Goal: Task Accomplishment & Management: Use online tool/utility

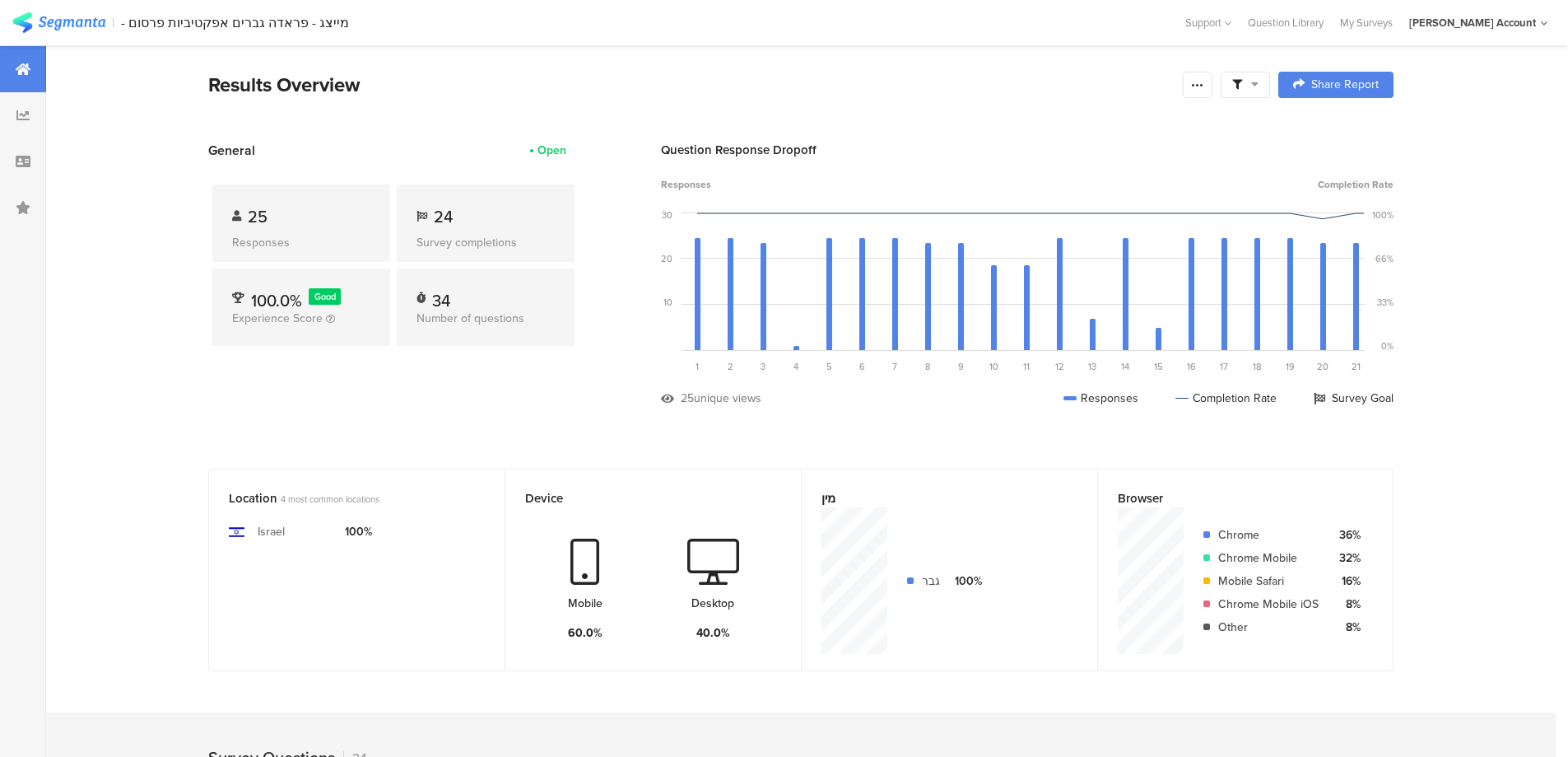
click at [1242, 80] on icon at bounding box center [1237, 85] width 10 height 10
click at [1346, 131] on div "Complete Responses Only" at bounding box center [1252, 130] width 204 height 45
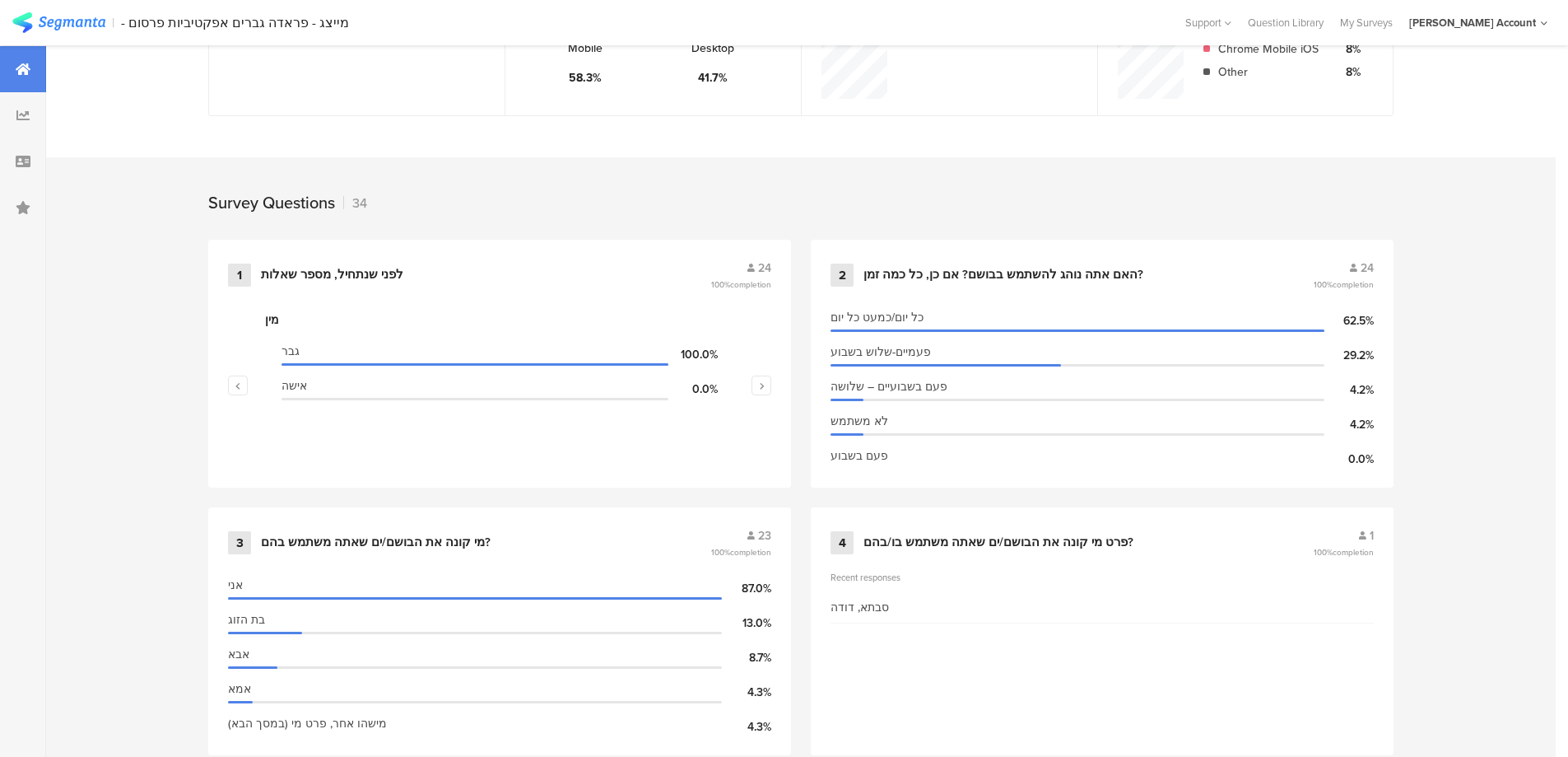
scroll to position [549, 0]
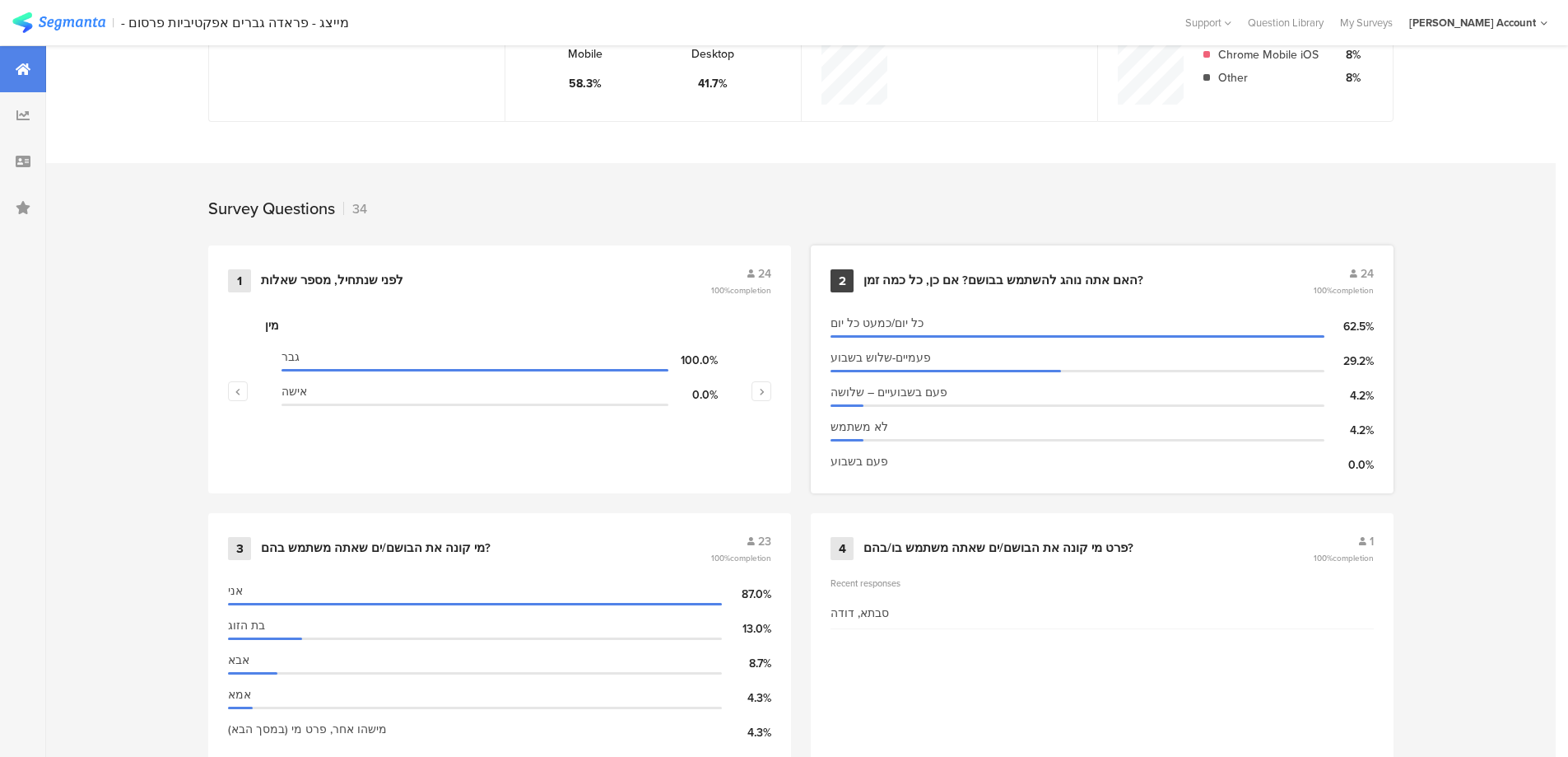
click at [999, 279] on div "האם אתה נוהג להשתמש בבושם? אם כן, כל כמה זמן?" at bounding box center [1003, 281] width 280 height 16
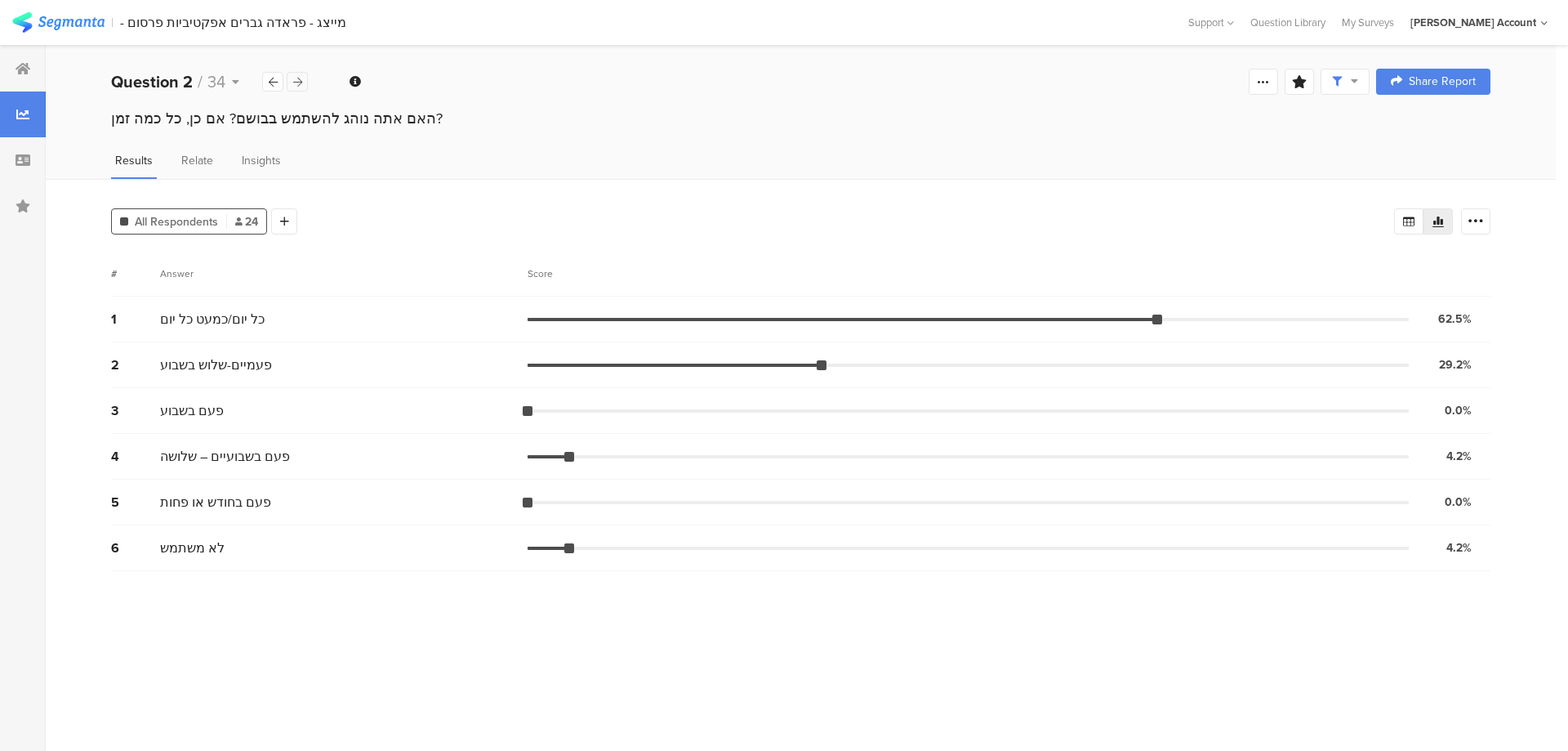
click at [295, 80] on icon at bounding box center [298, 82] width 9 height 11
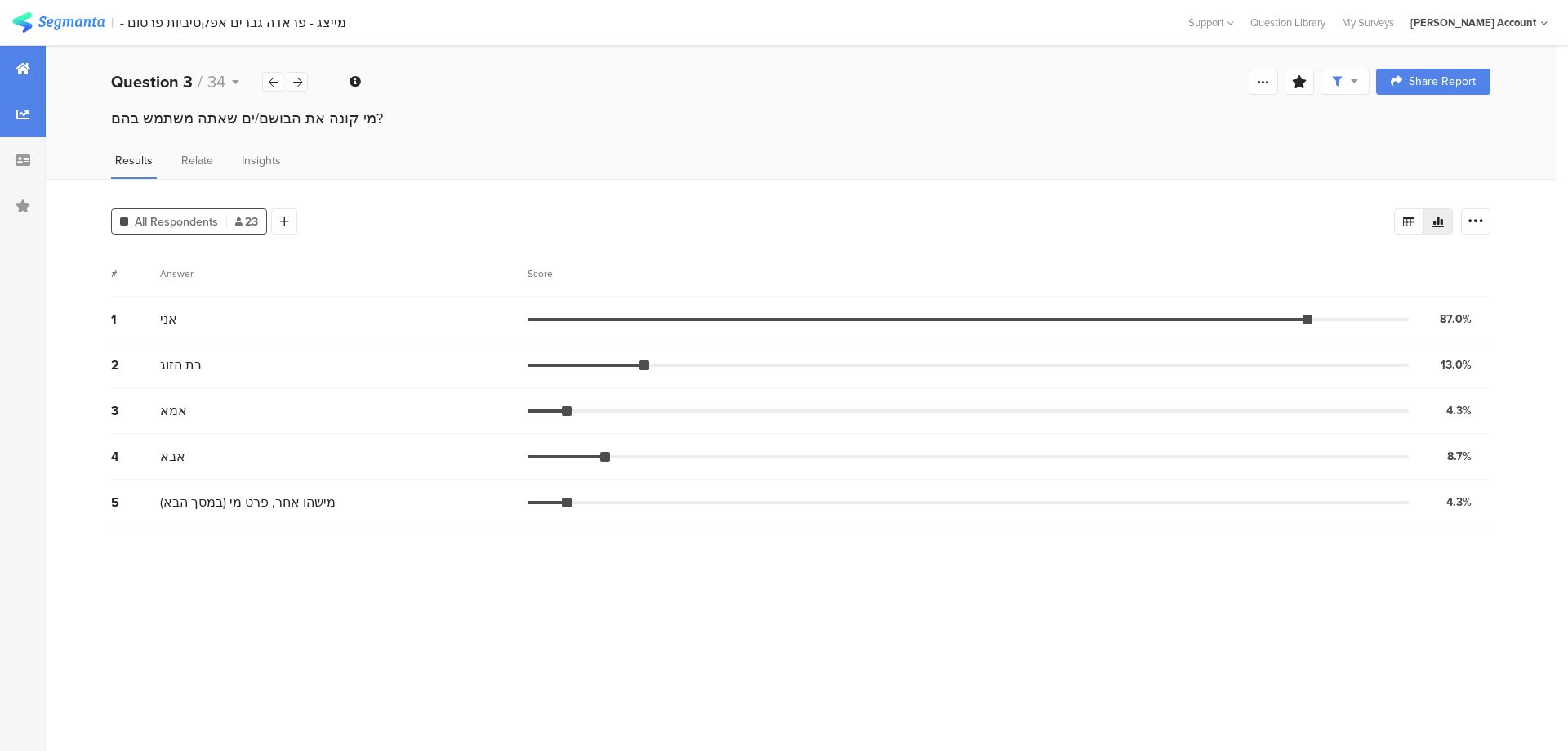
click at [17, 70] on icon at bounding box center [23, 69] width 14 height 13
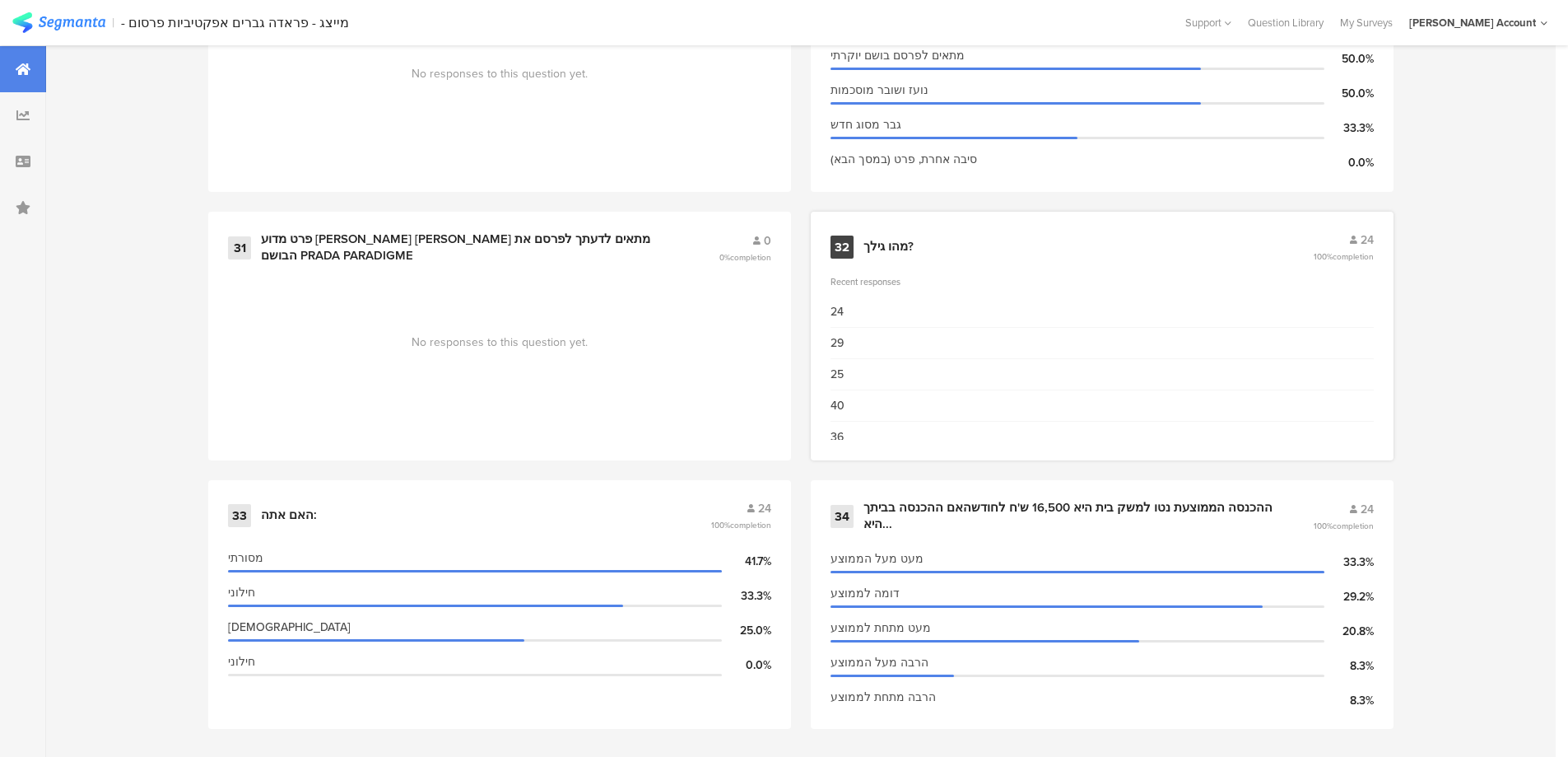
scroll to position [4609, 0]
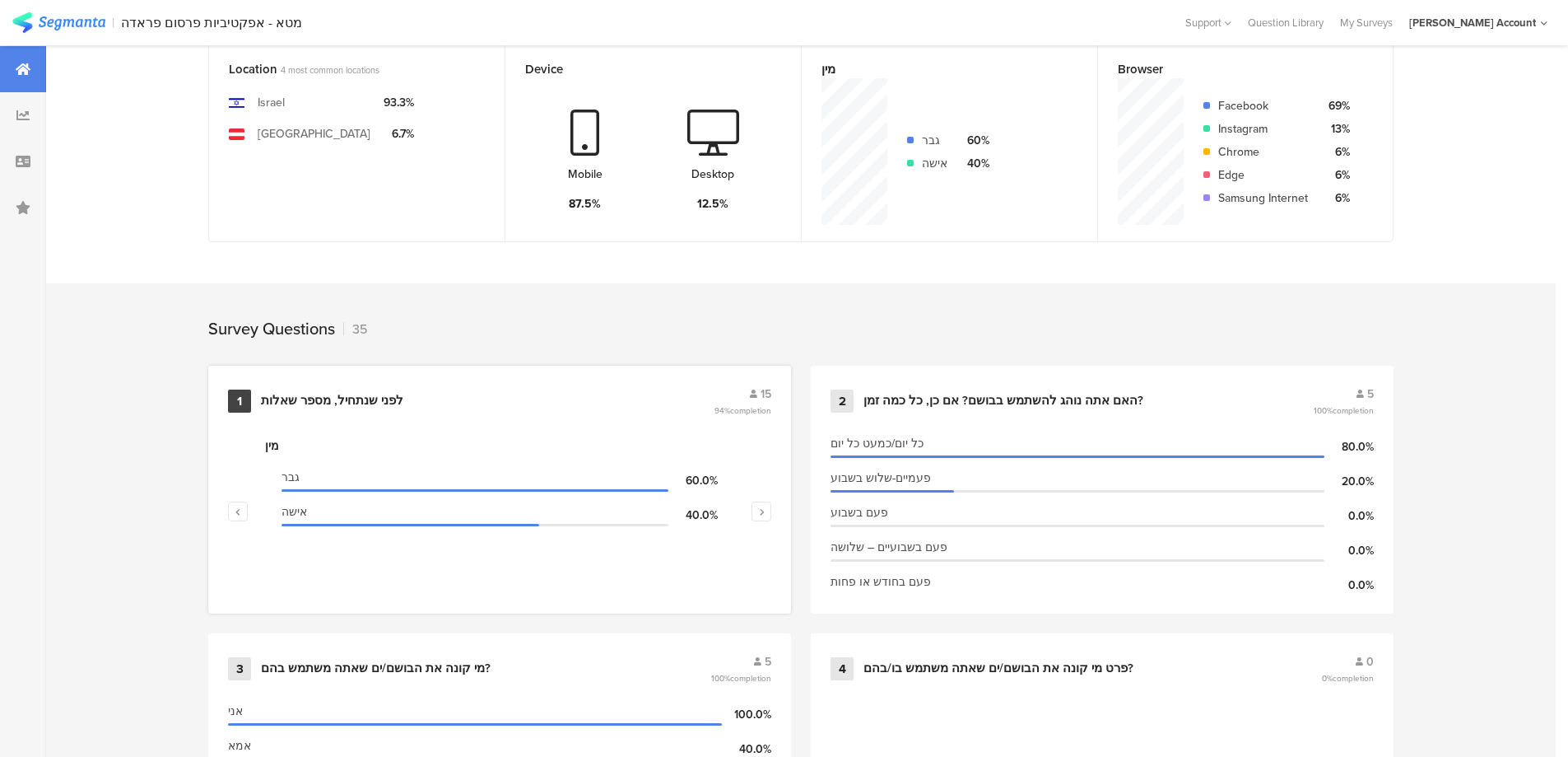
scroll to position [439, 0]
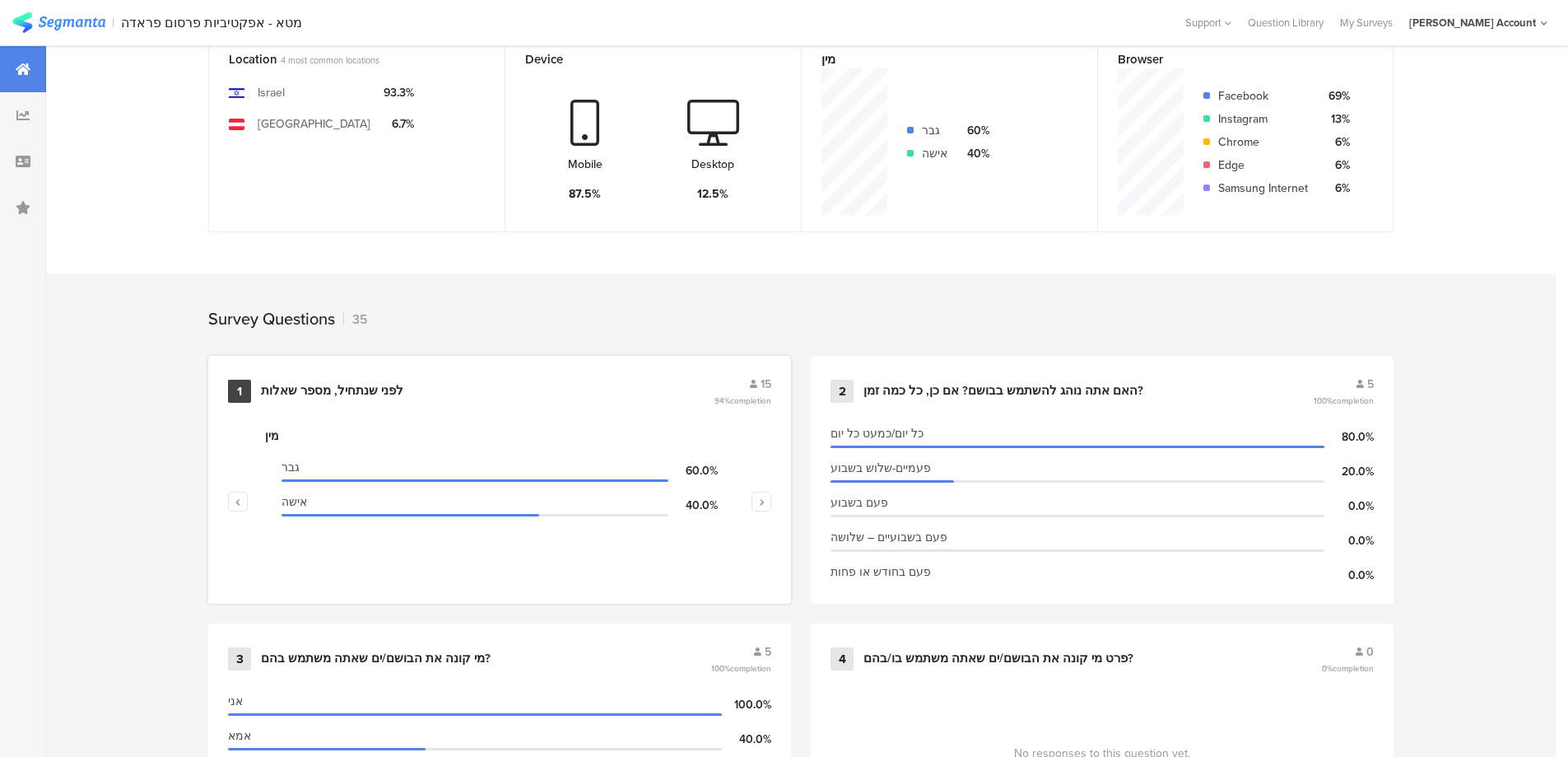
click at [407, 386] on div "לפני שנתחיל, מספר שאלות" at bounding box center [485, 391] width 449 height 16
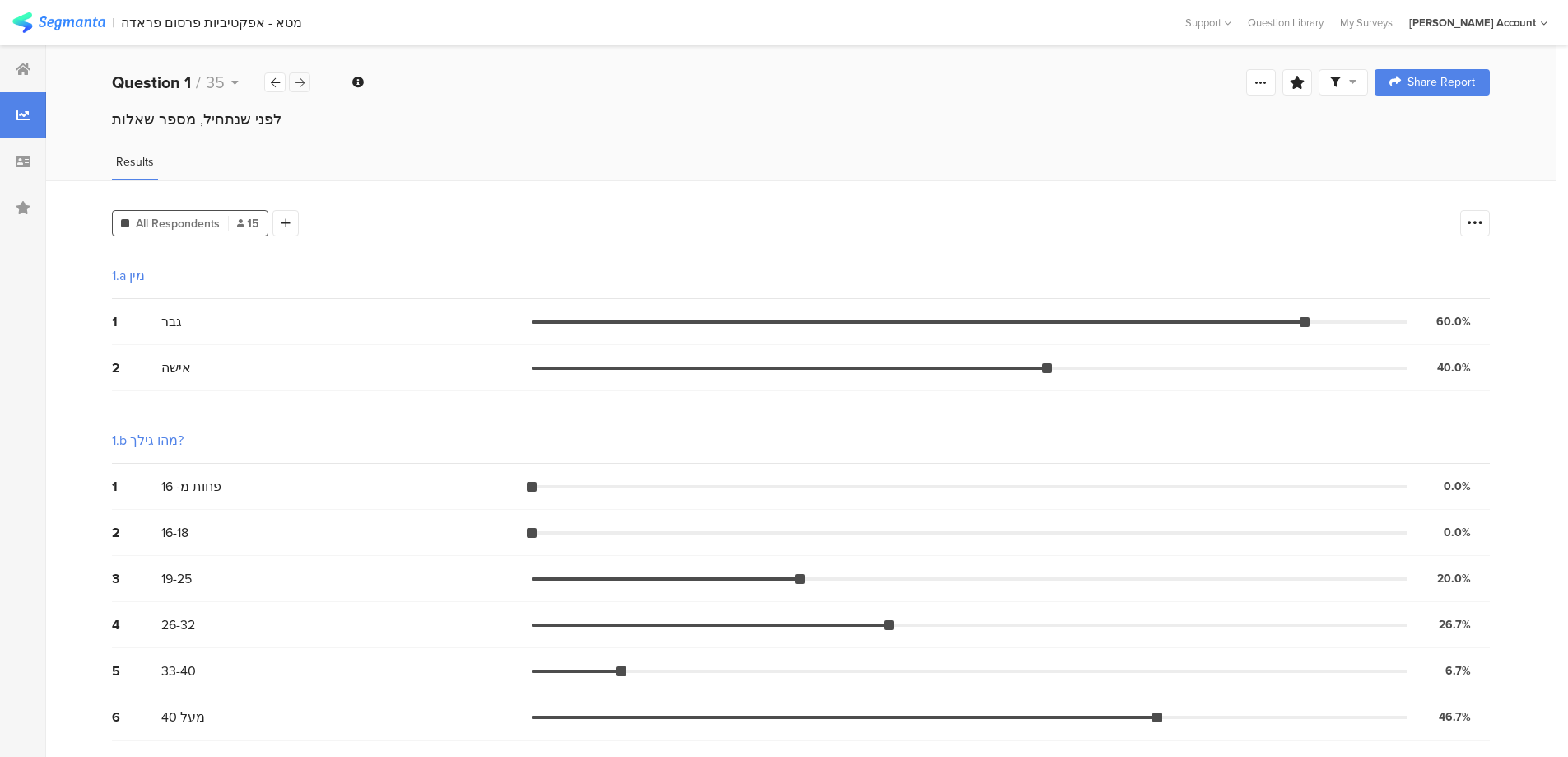
click at [301, 82] on icon at bounding box center [300, 83] width 9 height 11
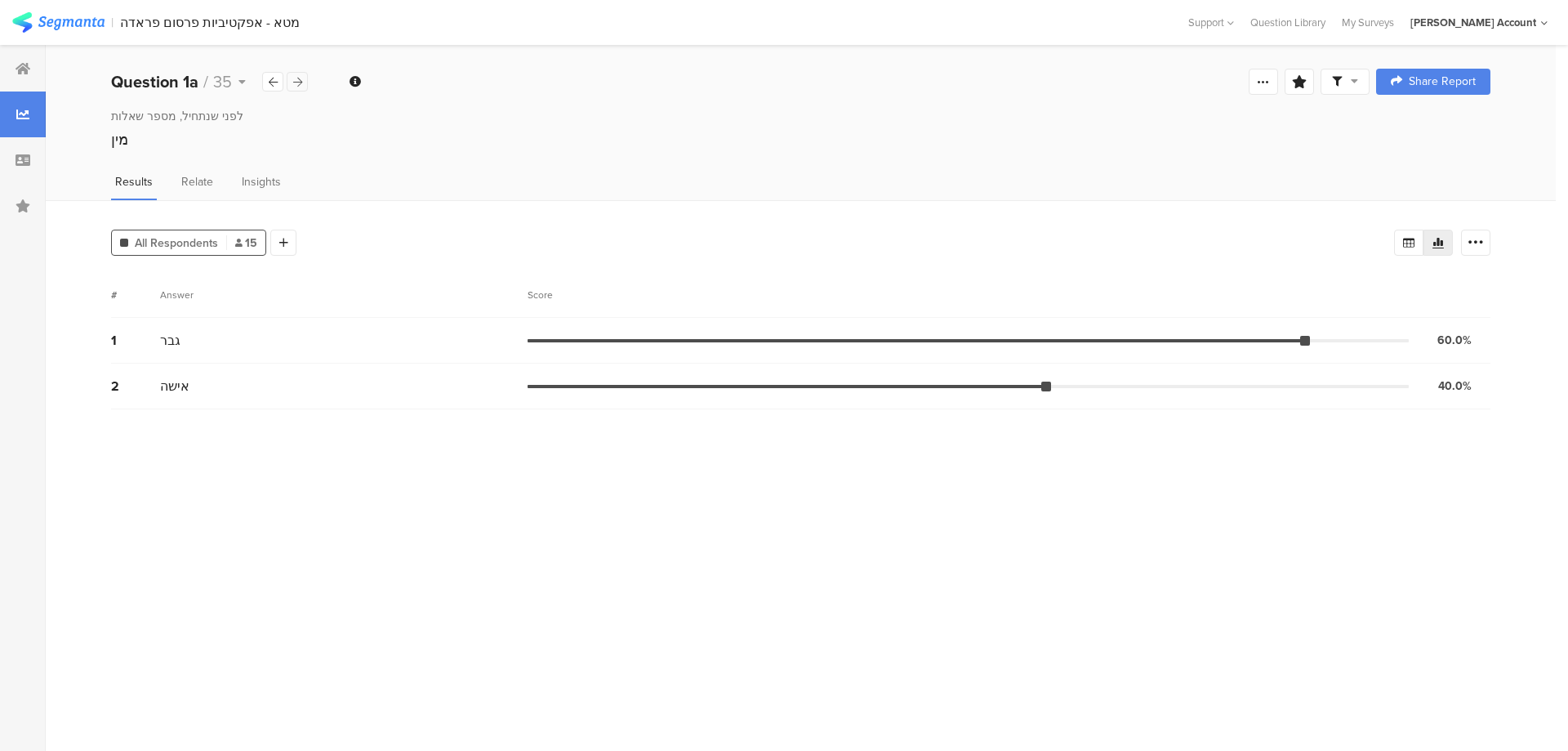
click at [298, 81] on icon at bounding box center [298, 82] width 9 height 11
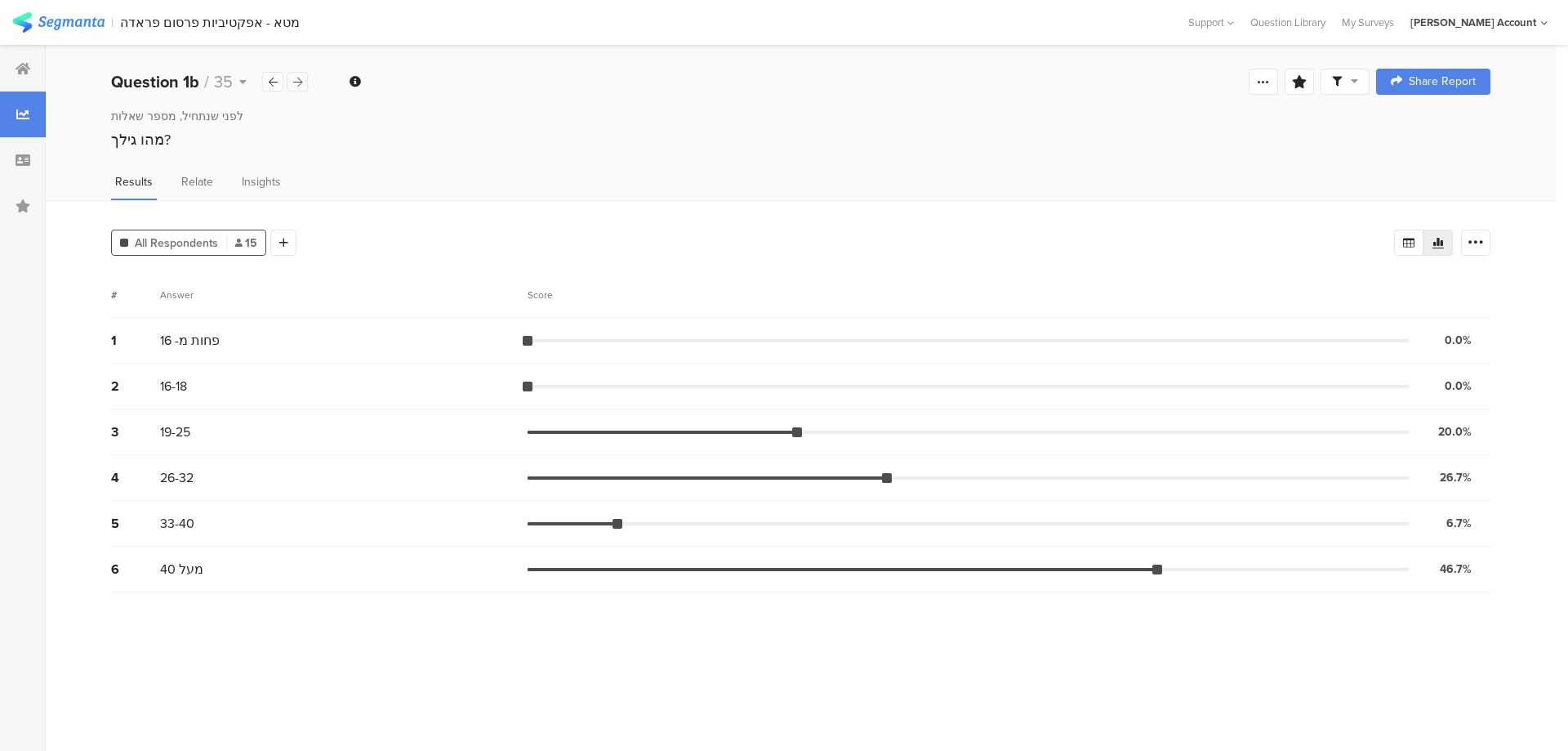
click at [298, 81] on icon at bounding box center [298, 82] width 9 height 11
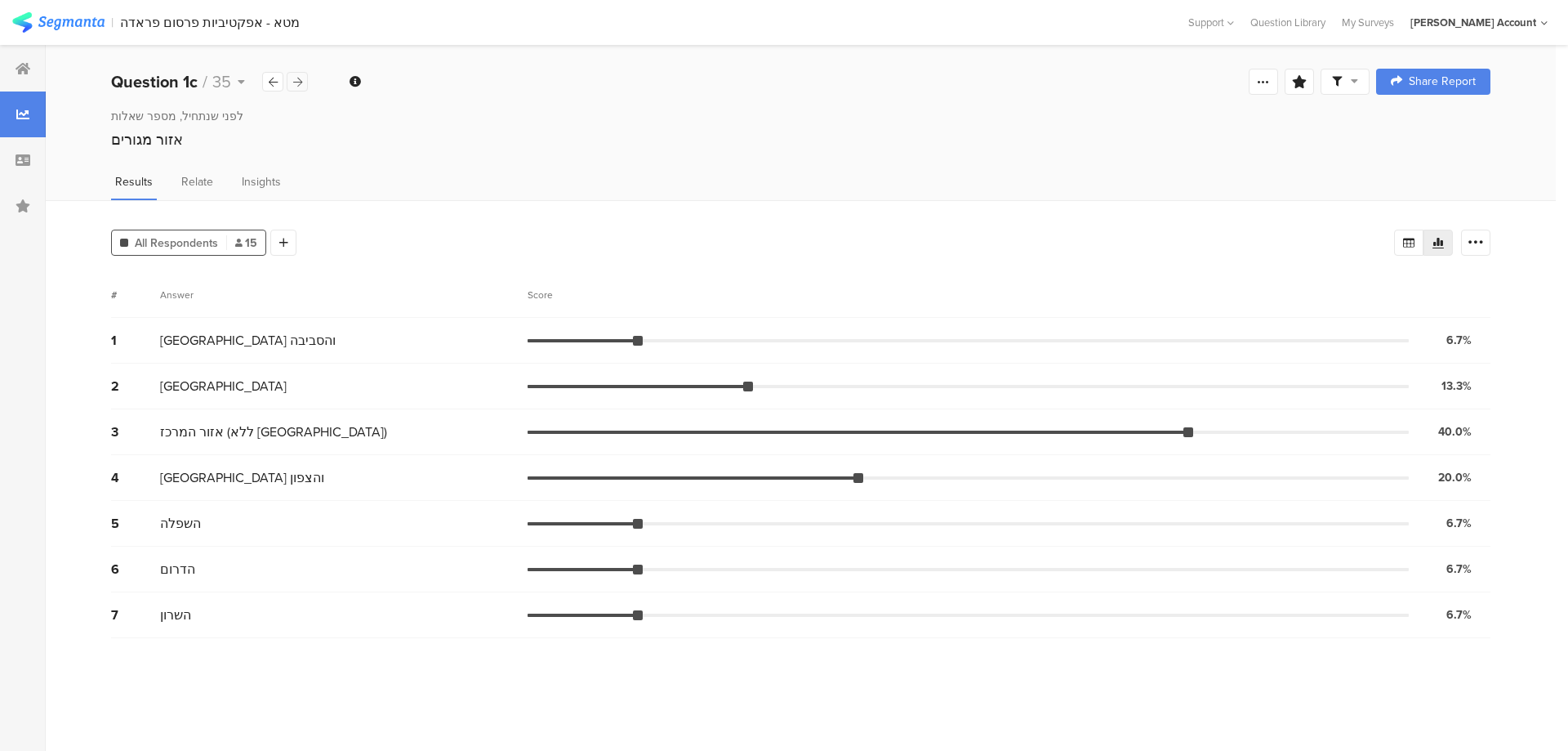
click at [298, 81] on icon at bounding box center [298, 82] width 9 height 11
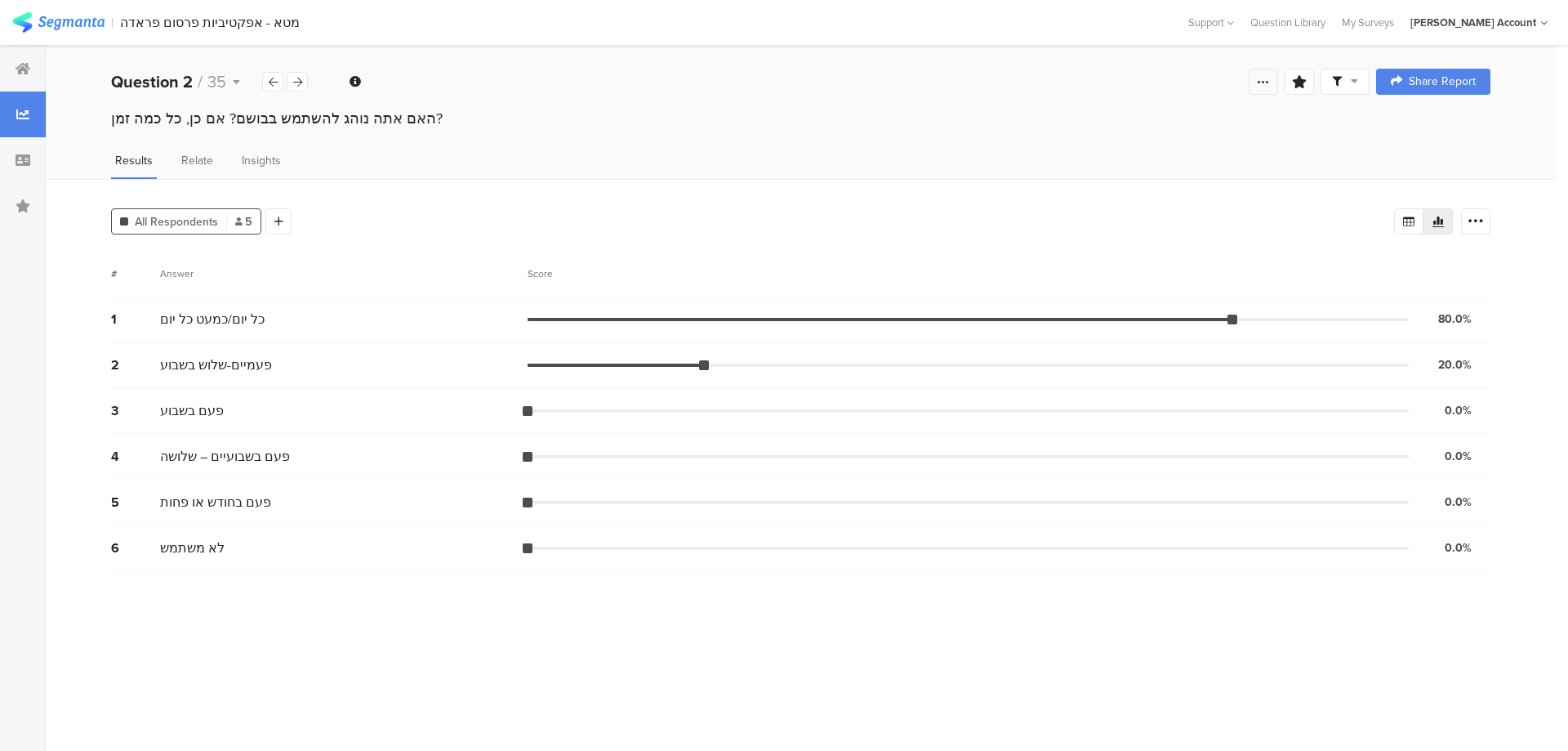
click at [1274, 80] on div at bounding box center [1263, 81] width 30 height 26
click at [1072, 205] on div "Edit survey" at bounding box center [1079, 211] width 56 height 16
click at [26, 71] on icon at bounding box center [23, 69] width 14 height 13
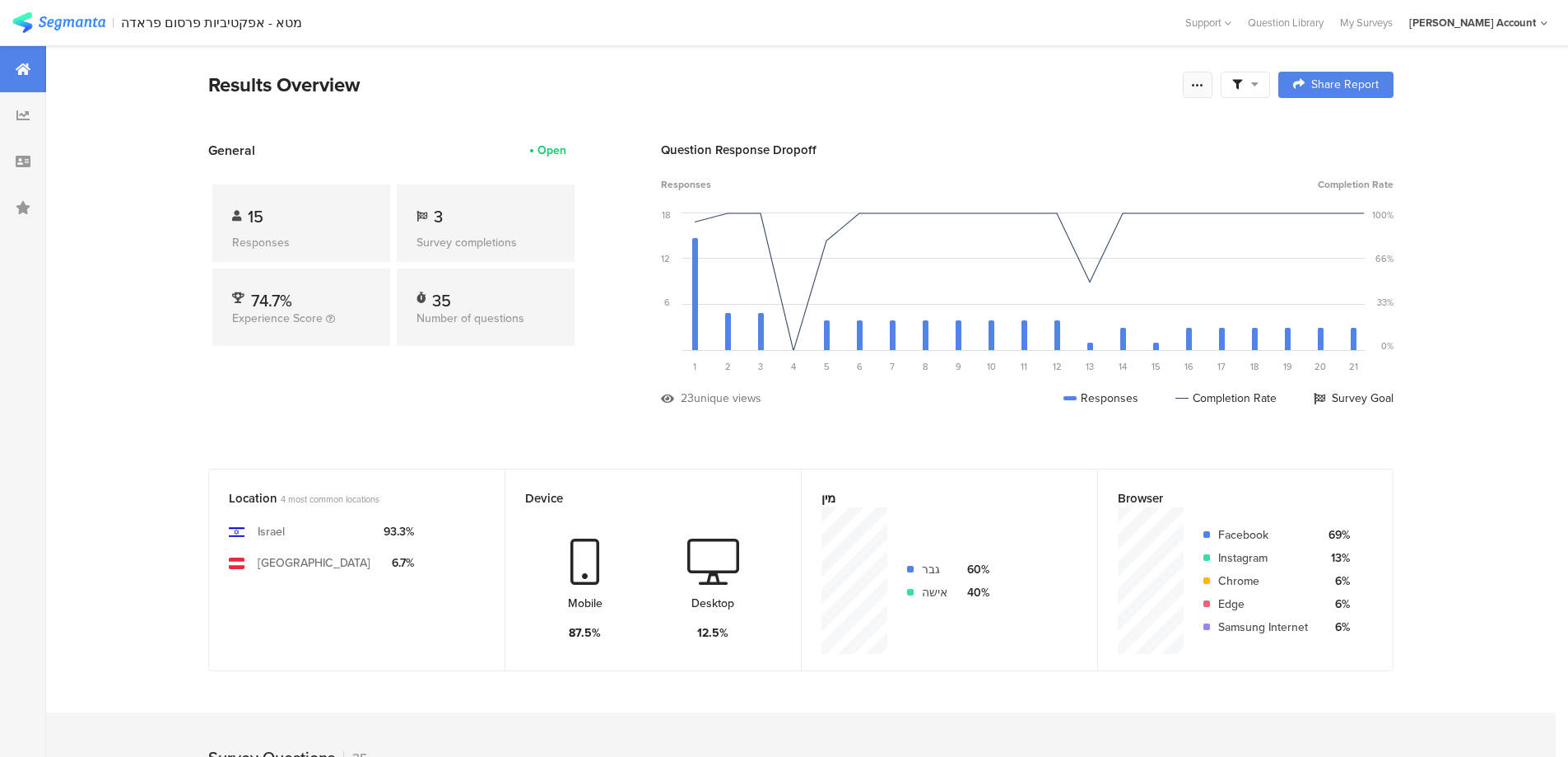
click at [1193, 84] on div at bounding box center [1197, 85] width 30 height 26
click at [1032, 214] on div "Edit survey" at bounding box center [1017, 214] width 57 height 16
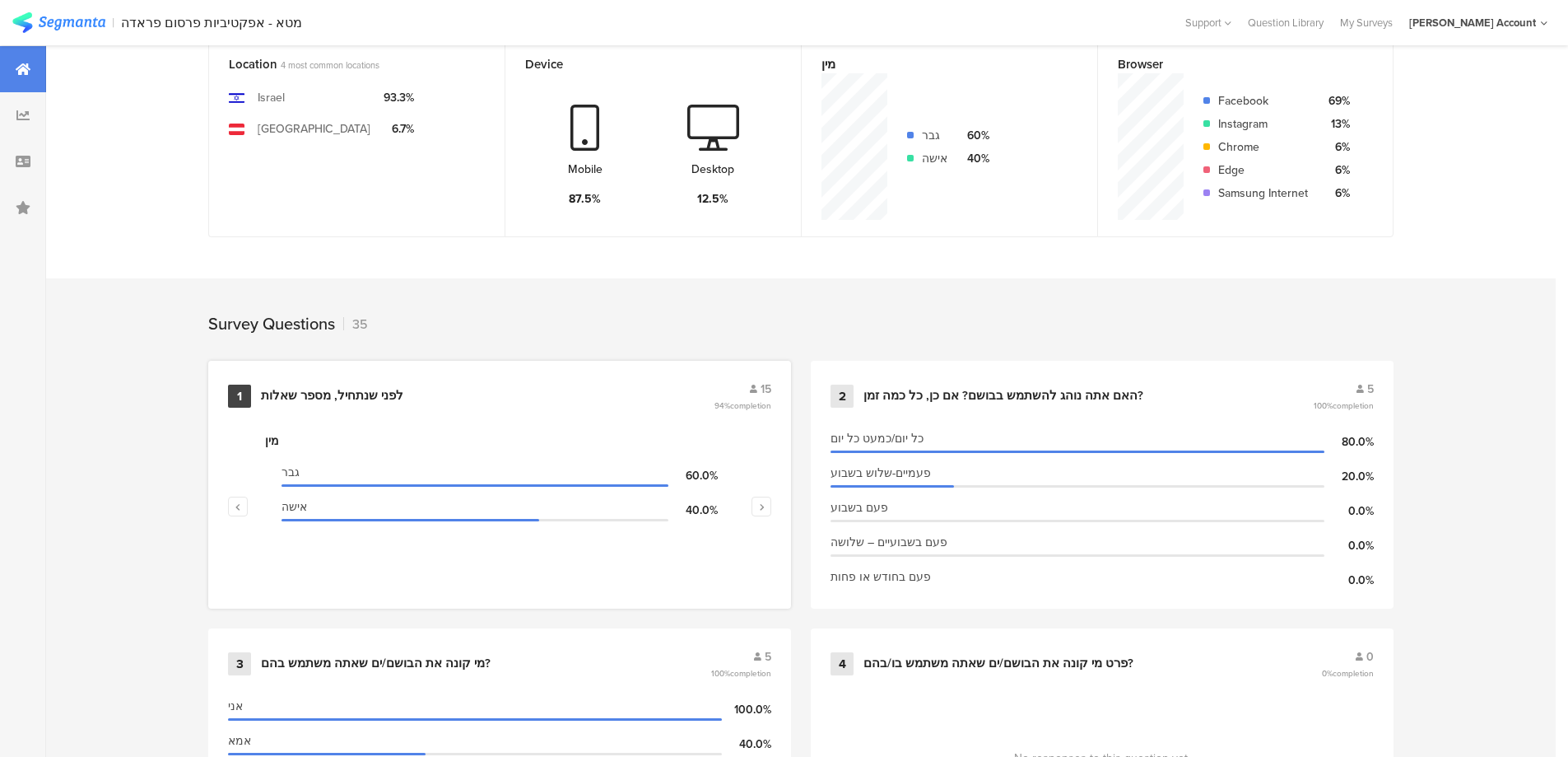
scroll to position [549, 0]
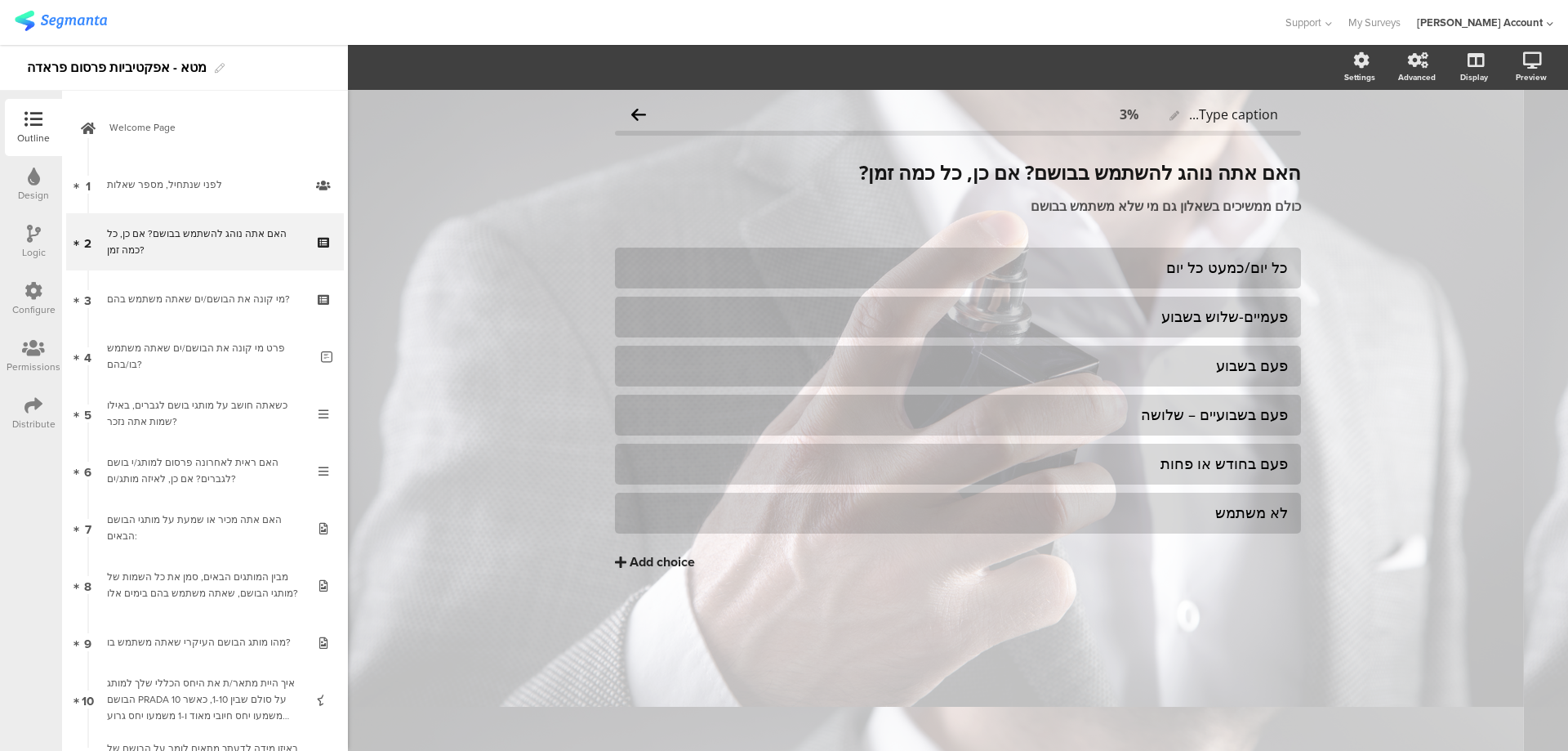
click at [39, 233] on icon at bounding box center [33, 233] width 14 height 18
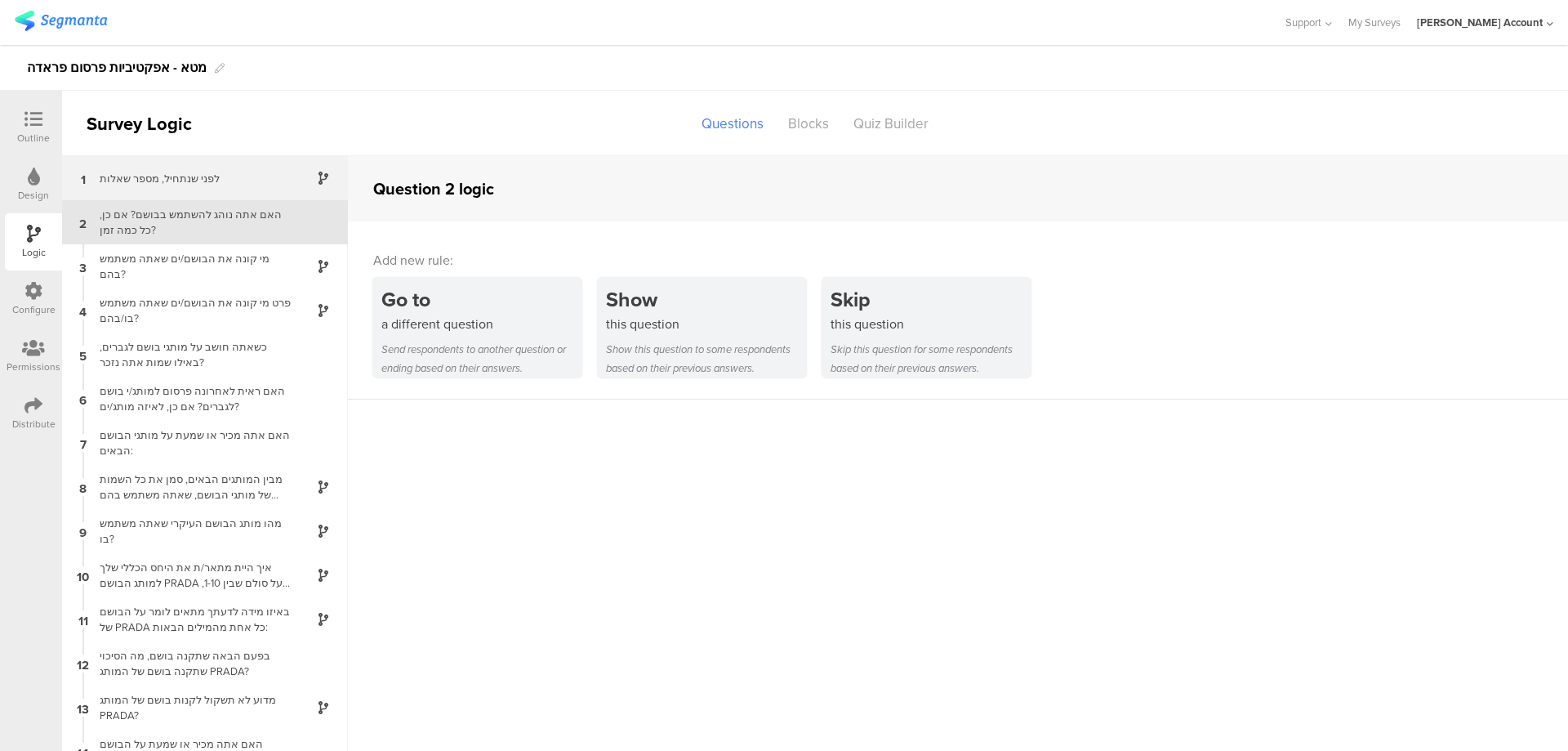
click at [215, 180] on div "לפני שנתחיל, מספר שאלות" at bounding box center [192, 178] width 204 height 15
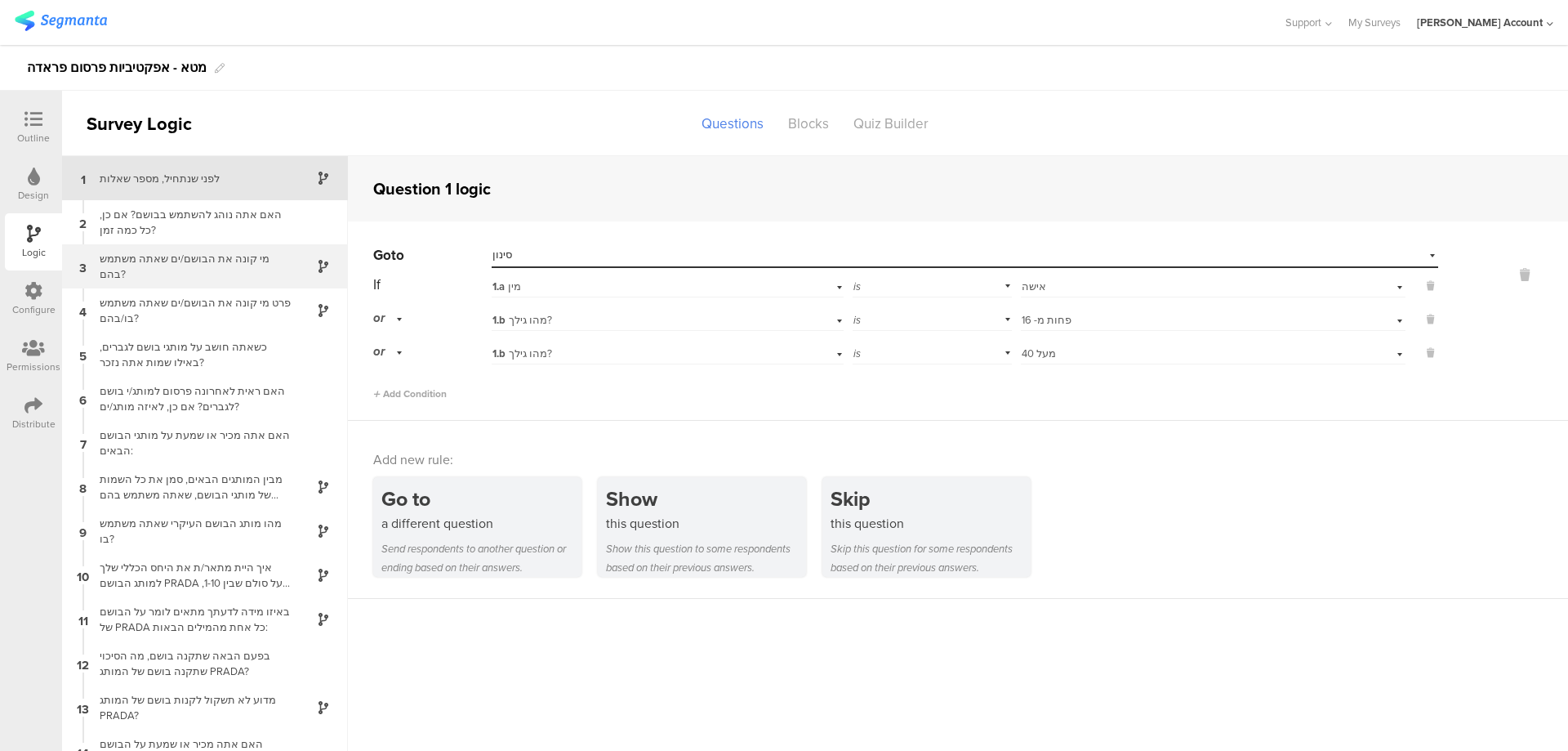
click at [252, 261] on div "מי קונה את הבושם/ים שאתה משתמש בהם?" at bounding box center [192, 266] width 204 height 31
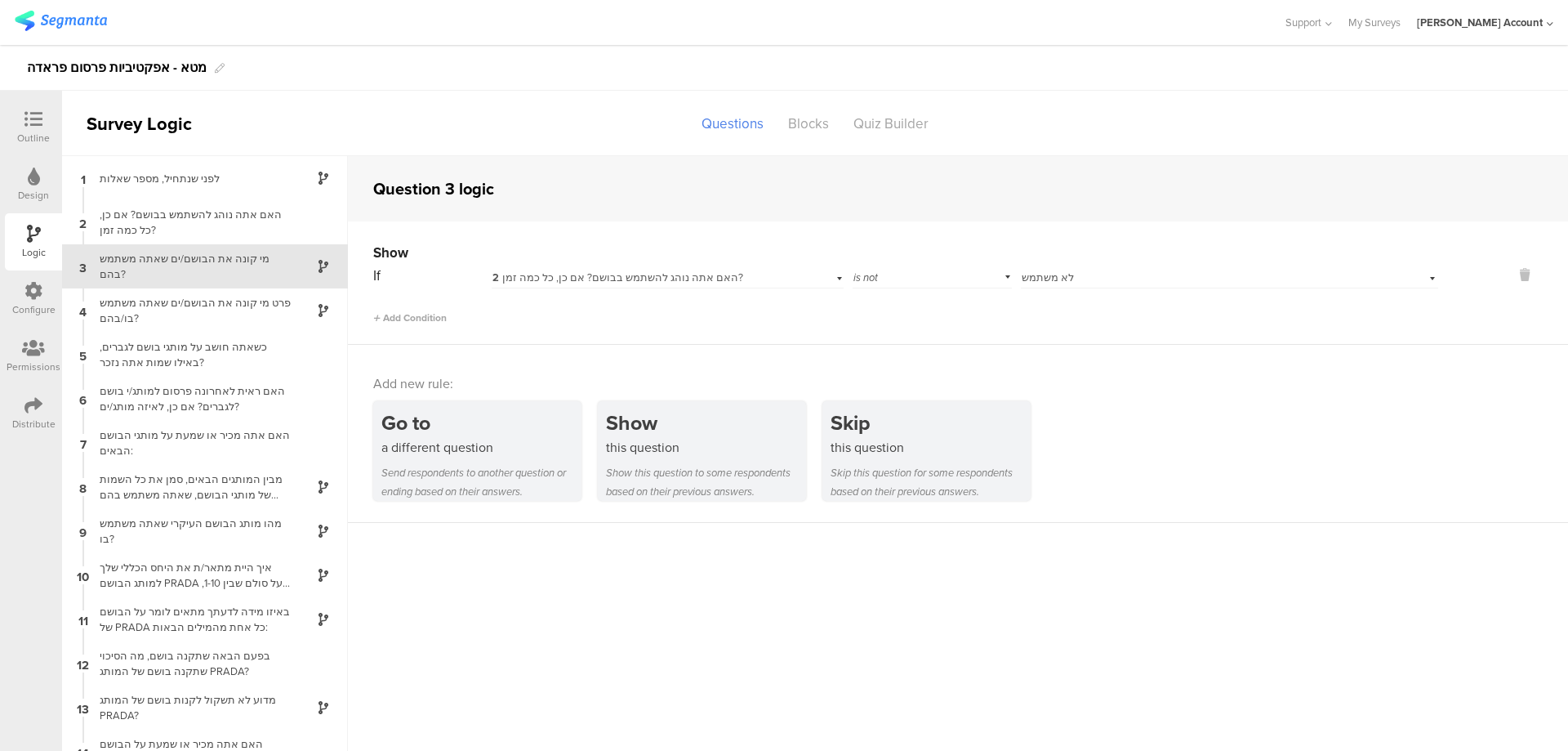
click at [35, 122] on icon at bounding box center [33, 119] width 18 height 18
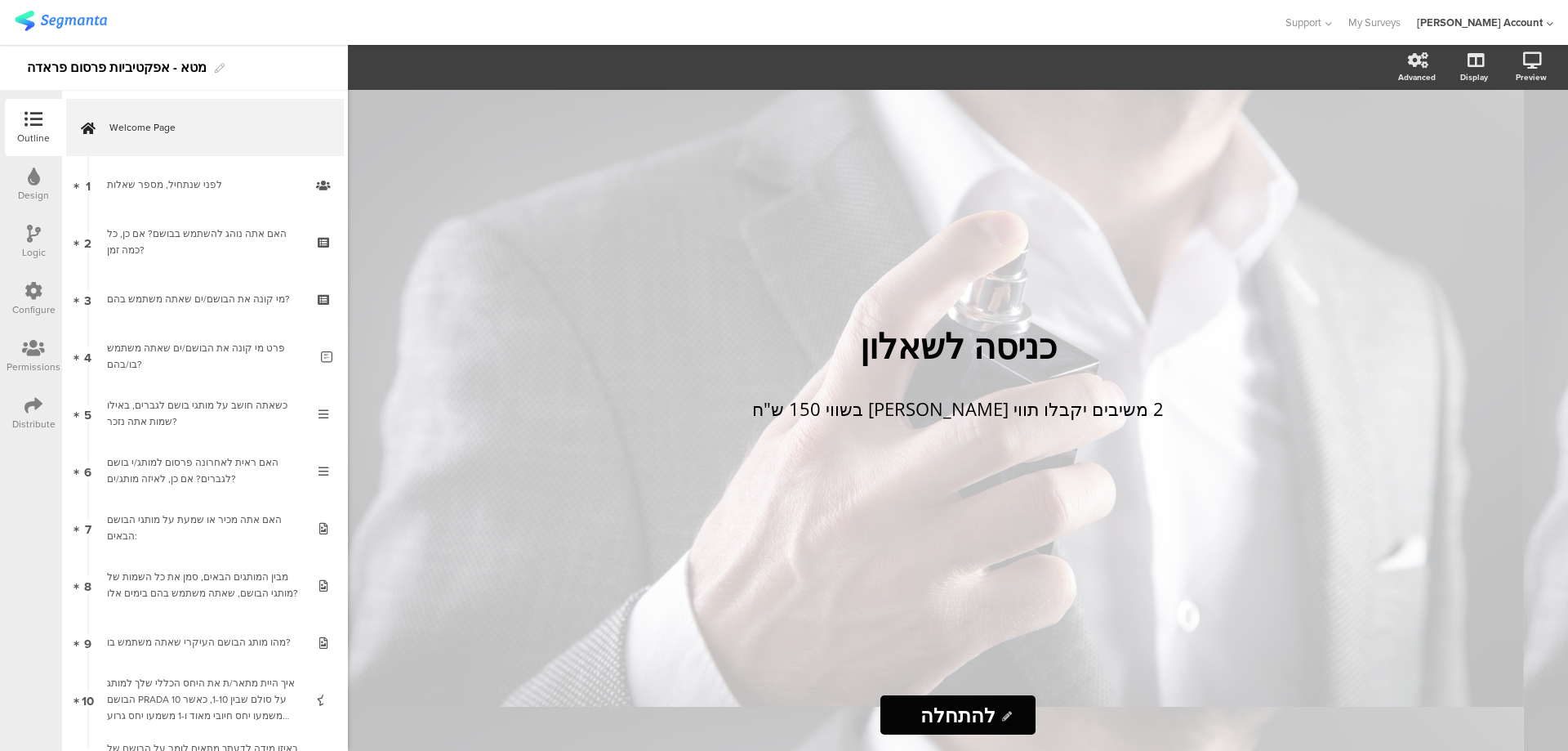
click at [30, 404] on icon at bounding box center [33, 405] width 18 height 18
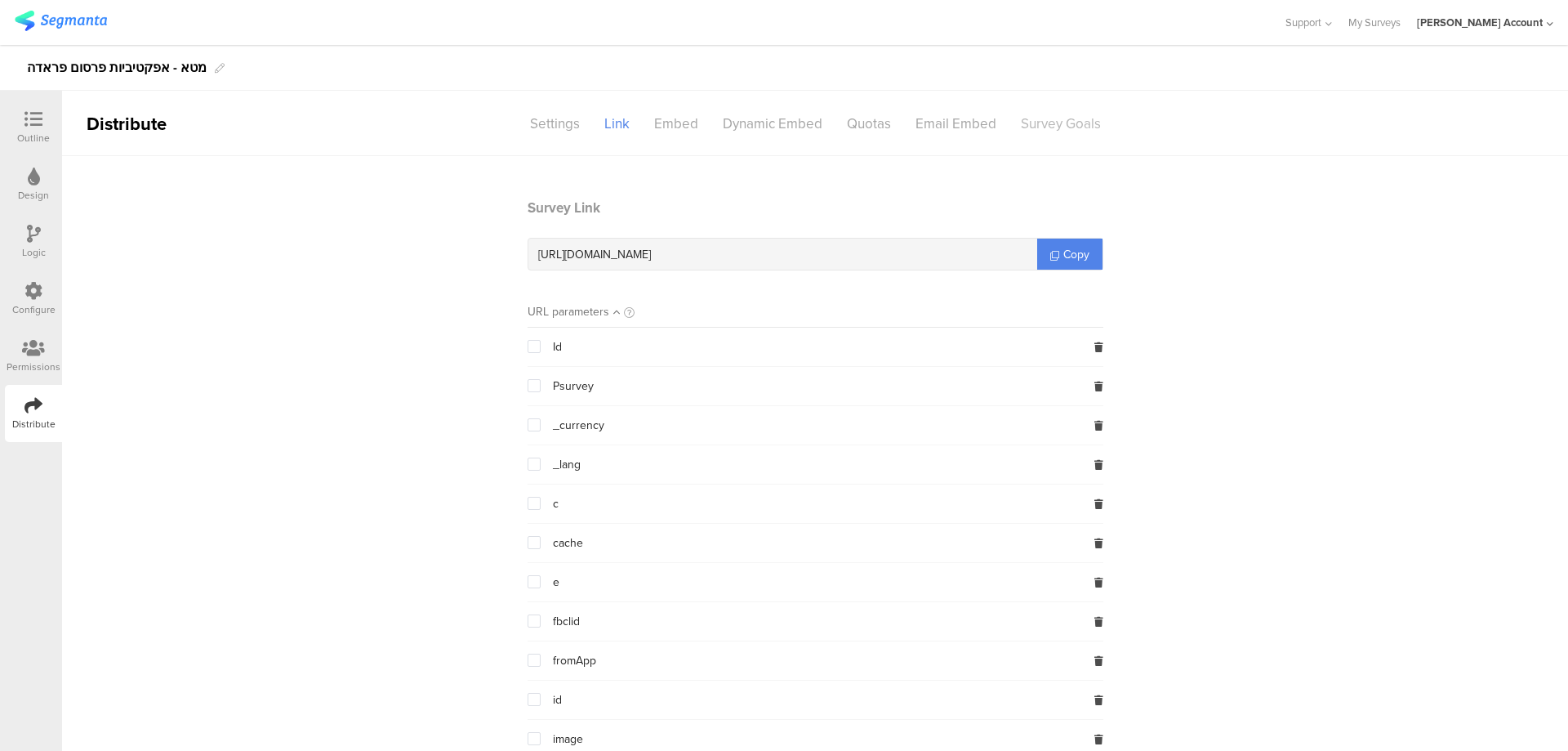
click at [1064, 126] on div "Survey Goals" at bounding box center [1061, 124] width 105 height 29
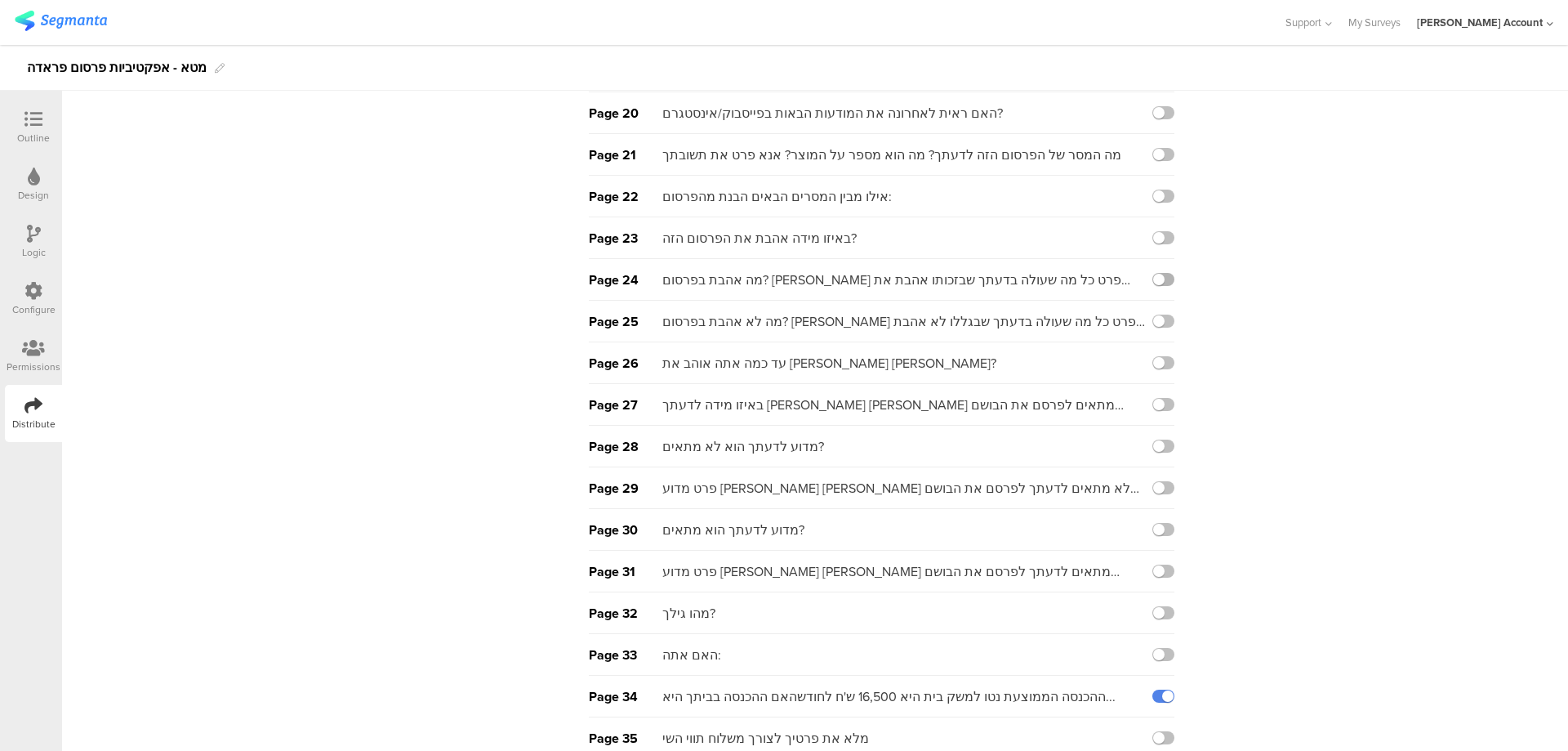
scroll to position [980, 0]
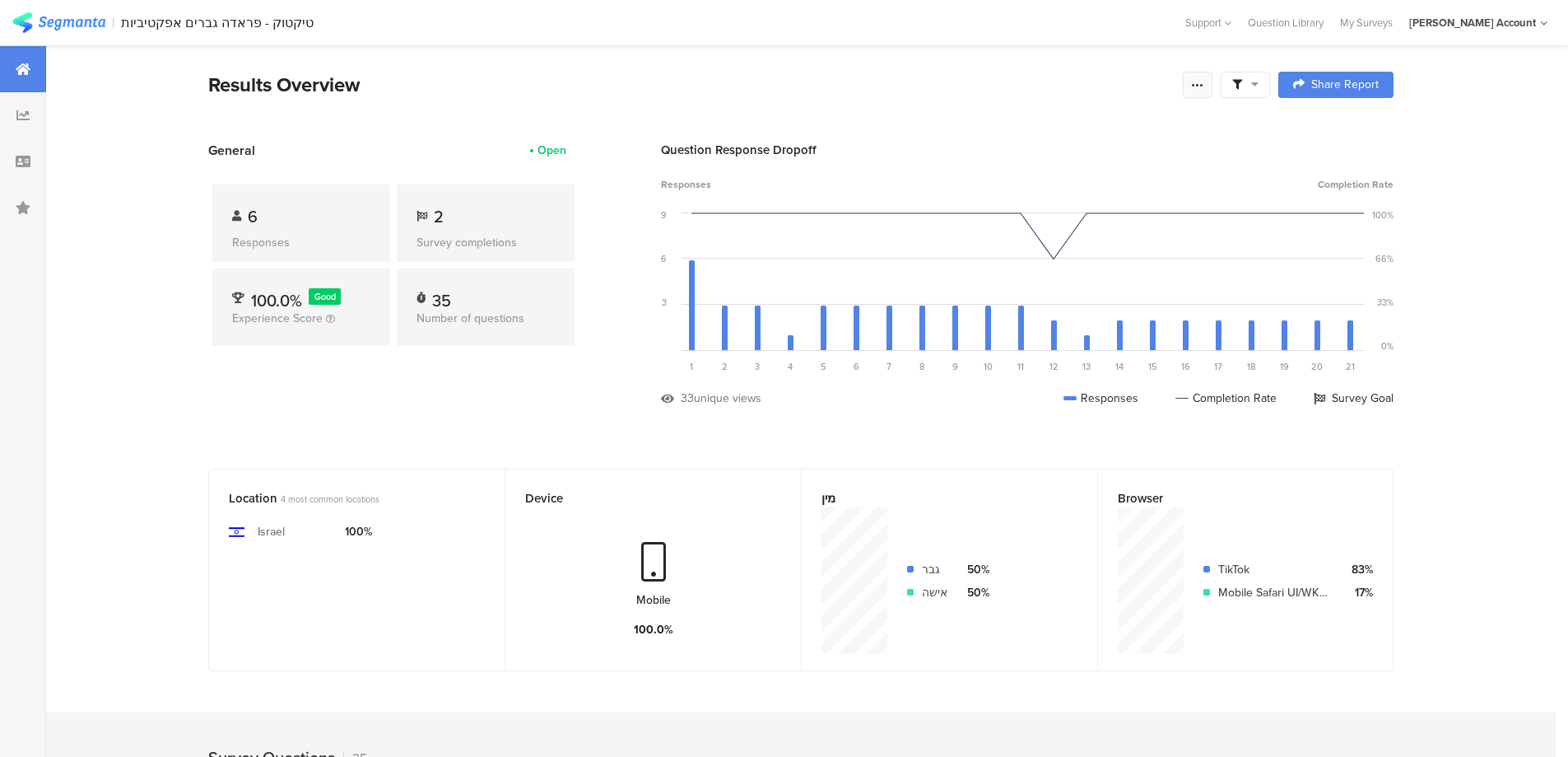
click at [1198, 88] on icon at bounding box center [1197, 85] width 13 height 13
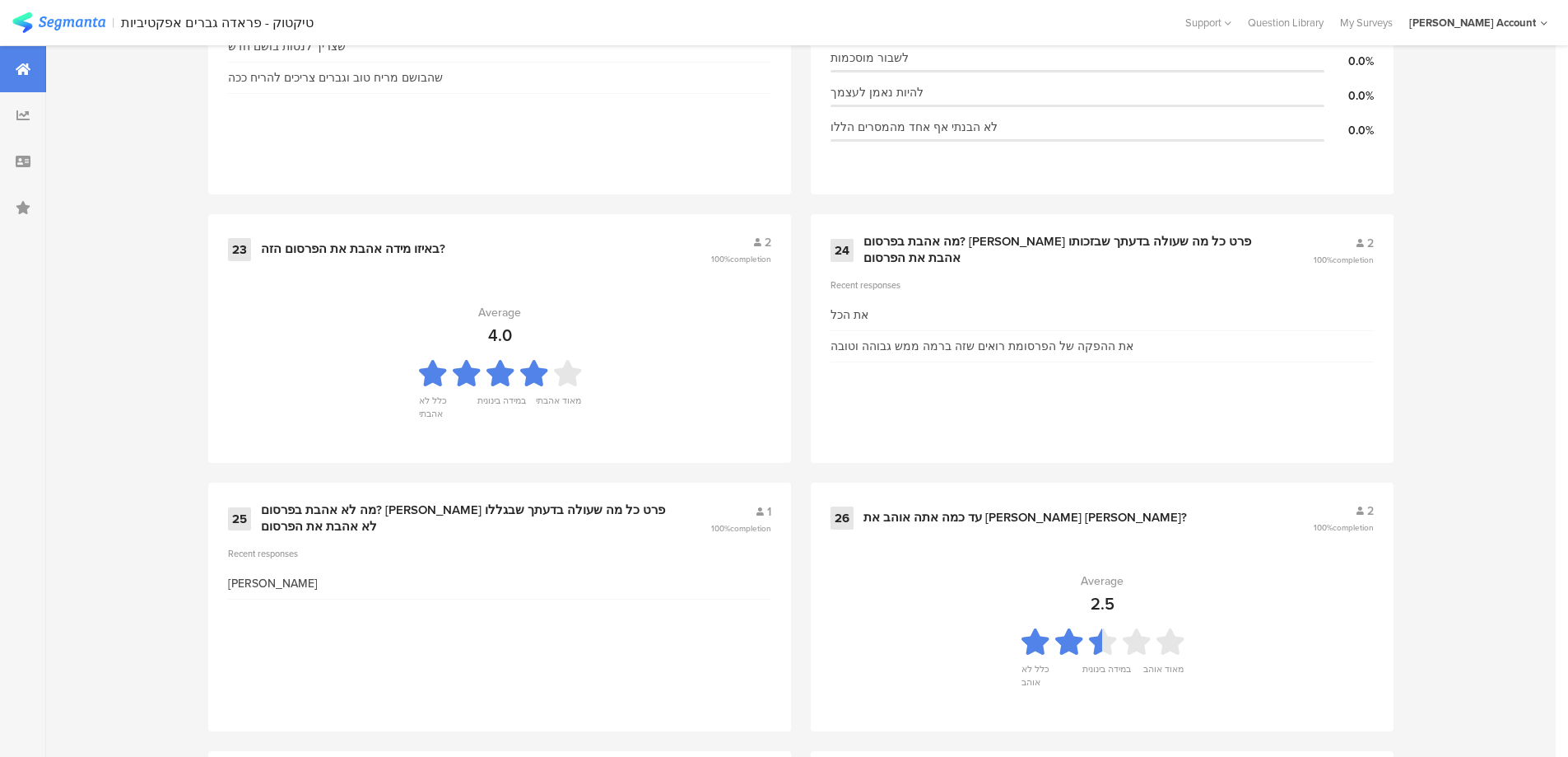
scroll to position [3624, 0]
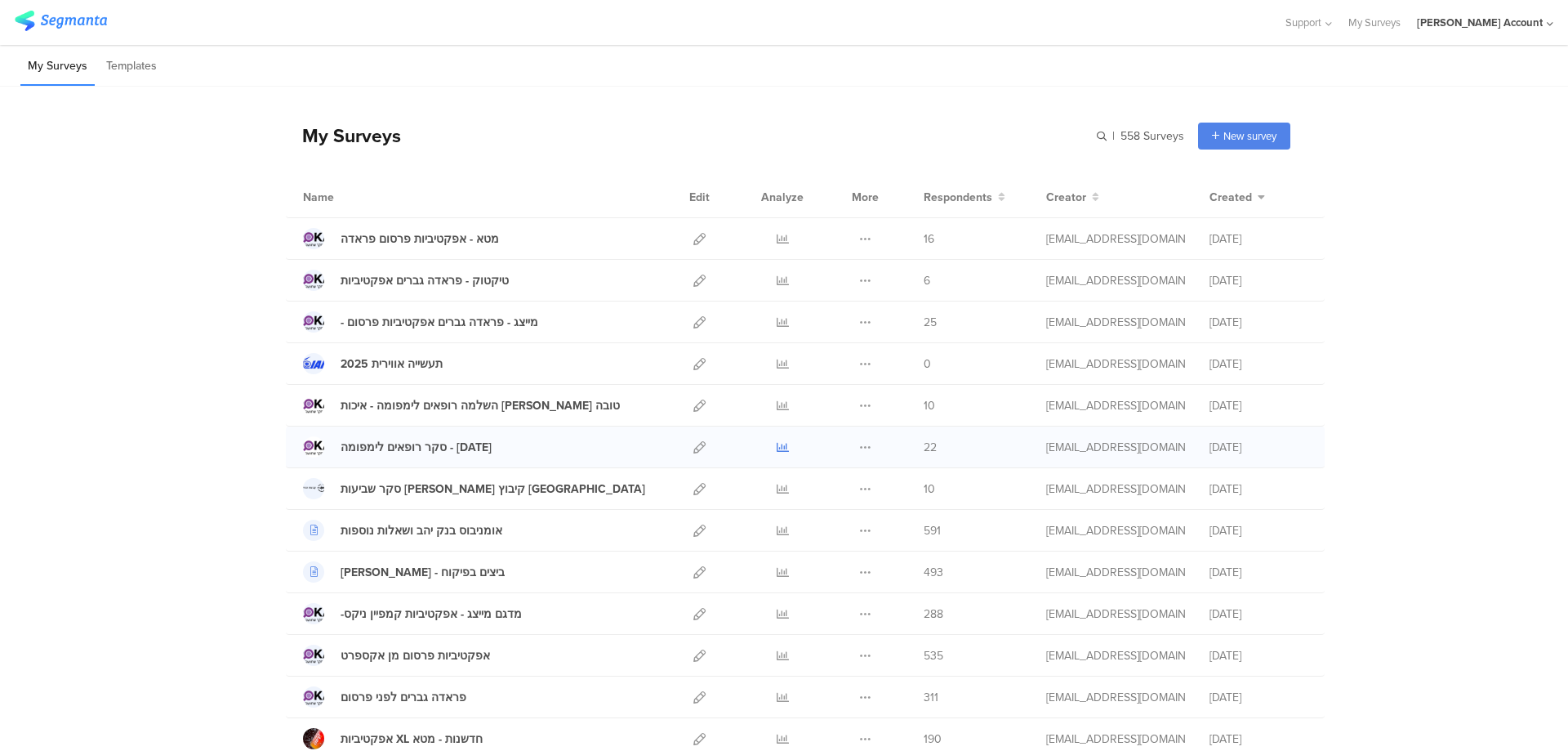
click at [778, 444] on icon at bounding box center [784, 448] width 13 height 13
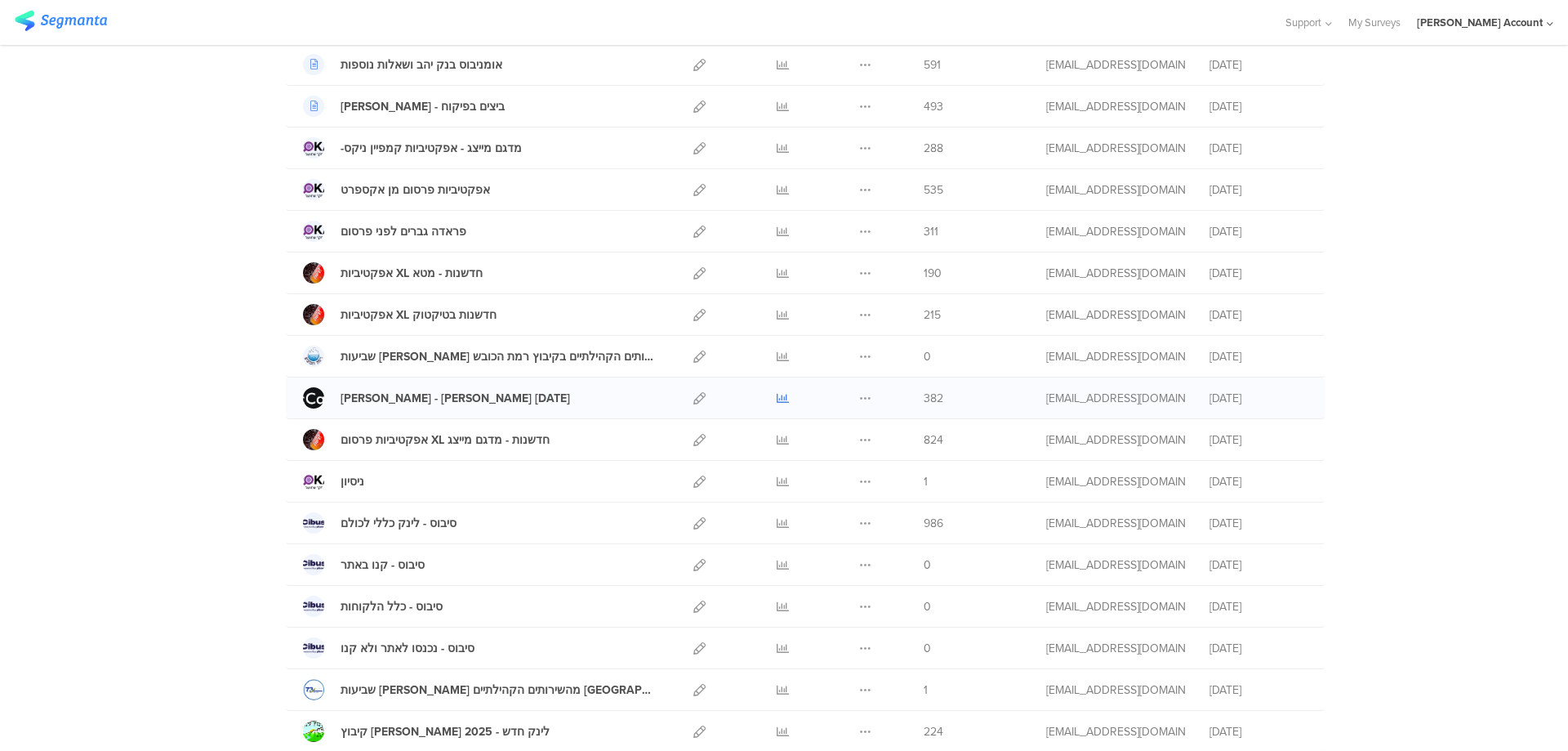
click at [777, 396] on icon at bounding box center [784, 398] width 13 height 13
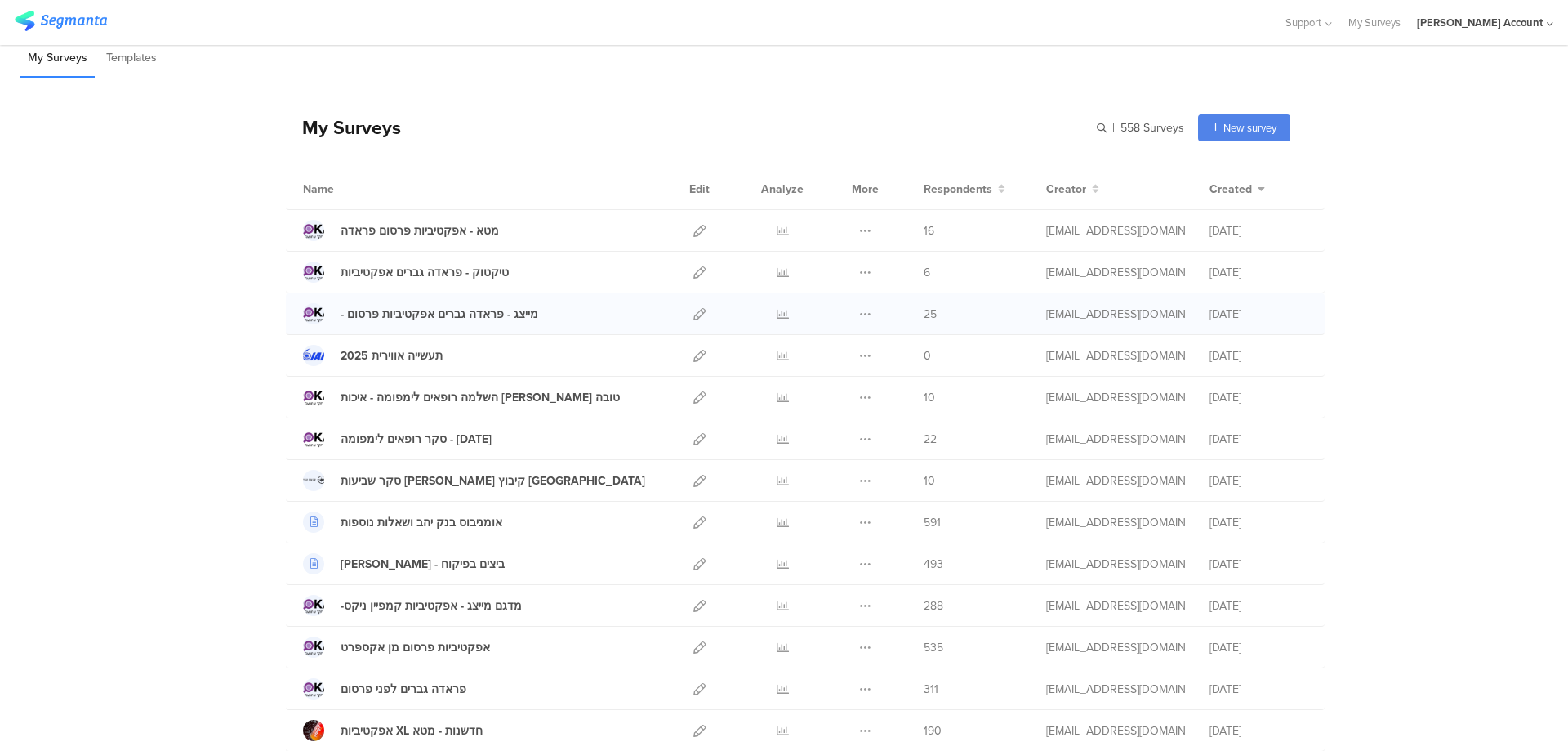
scroll to position [0, 0]
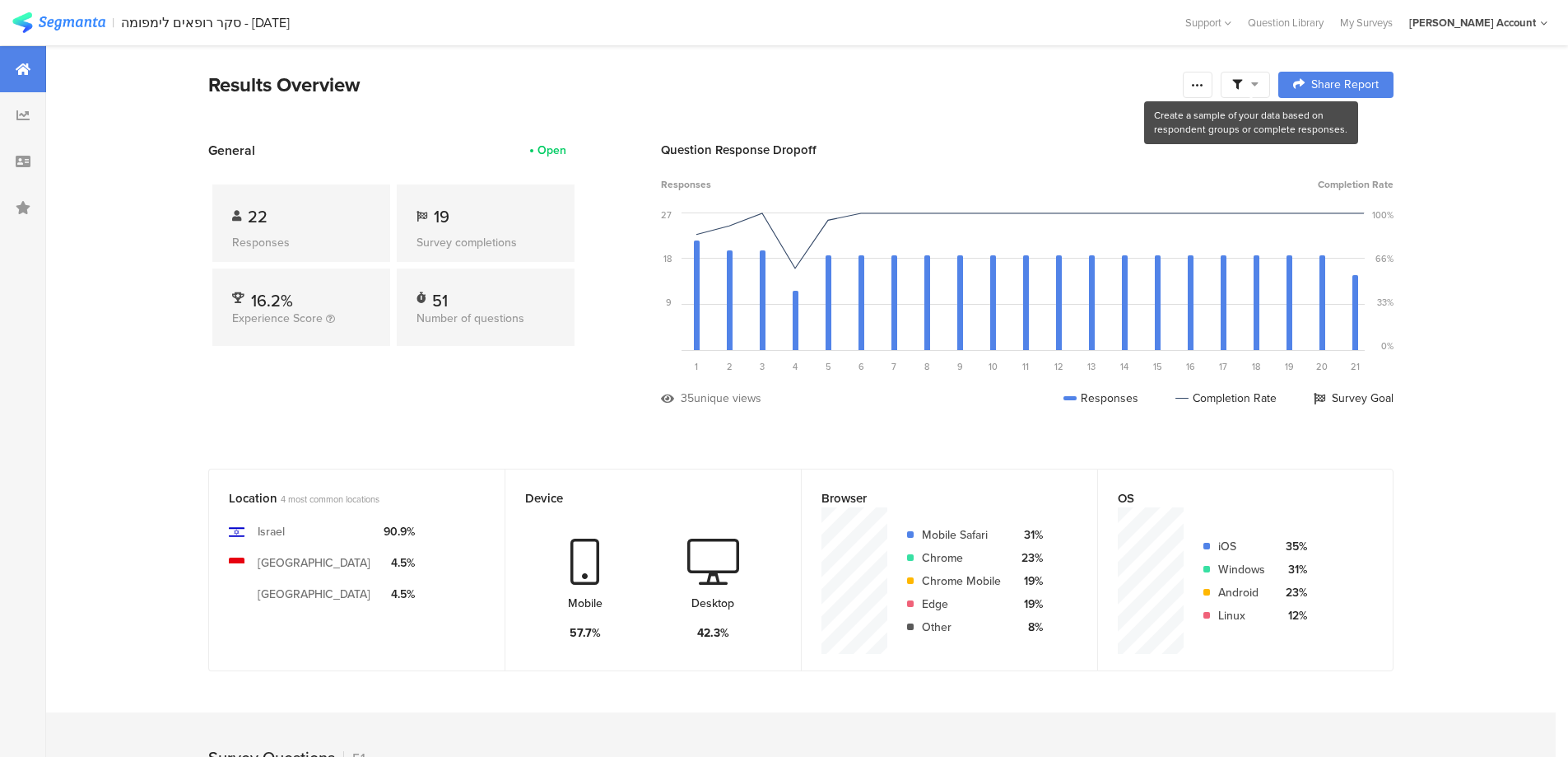
click at [1254, 85] on span at bounding box center [1245, 85] width 26 height 15
click at [1336, 131] on span at bounding box center [1329, 130] width 25 height 13
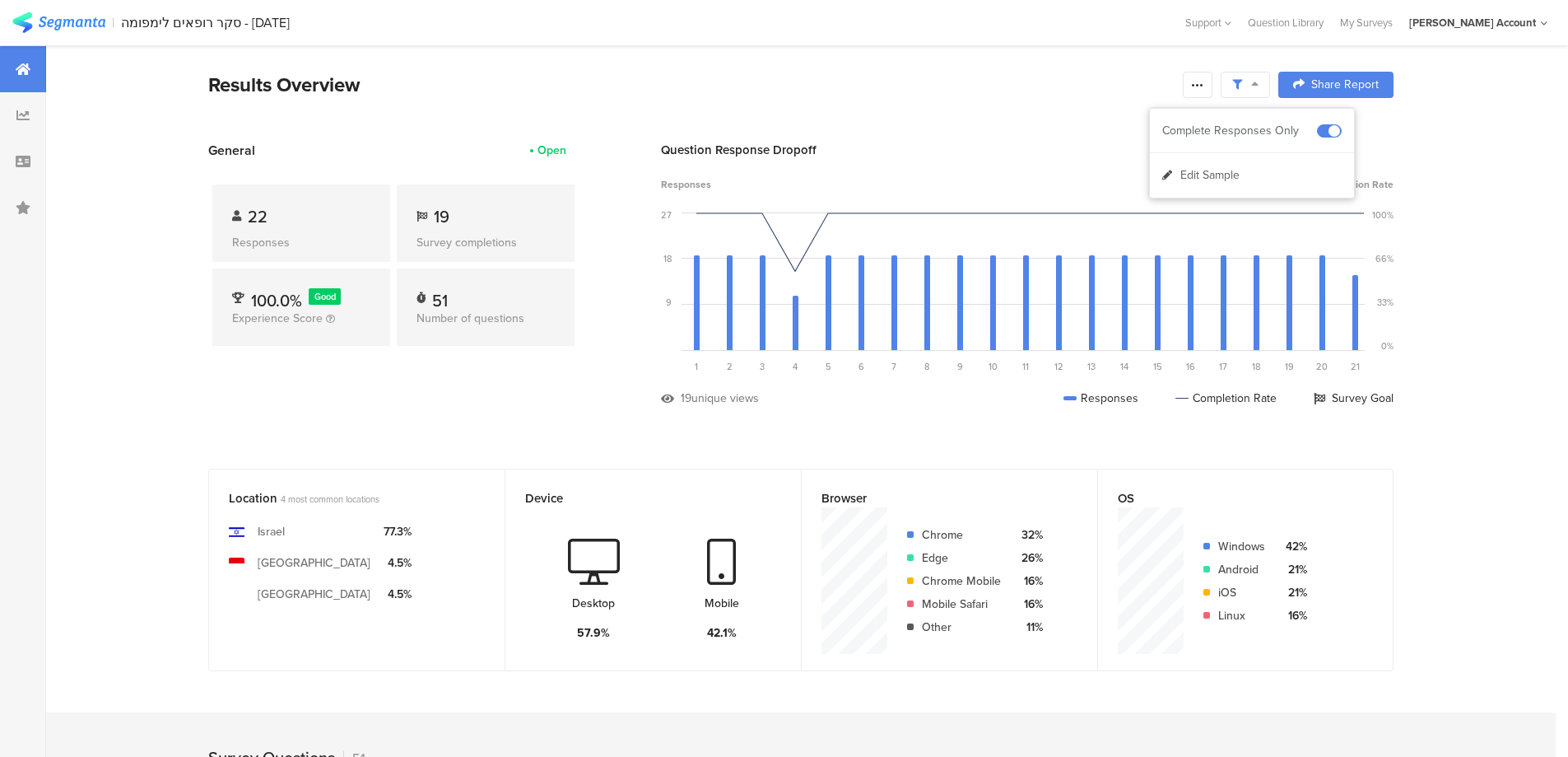
click at [1203, 87] on icon at bounding box center [1197, 85] width 13 height 13
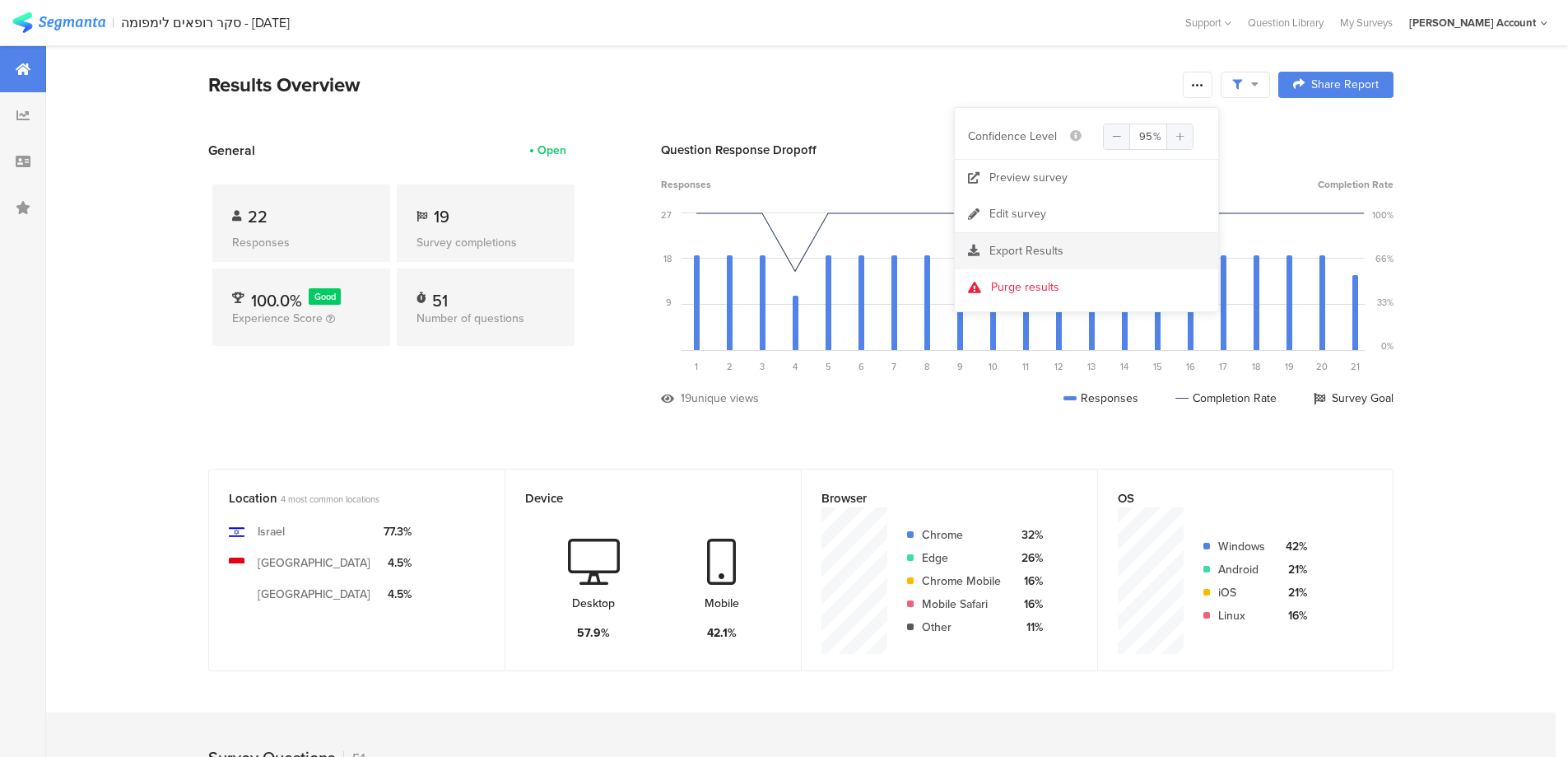
click at [1056, 247] on span "Export Results" at bounding box center [1026, 250] width 74 height 17
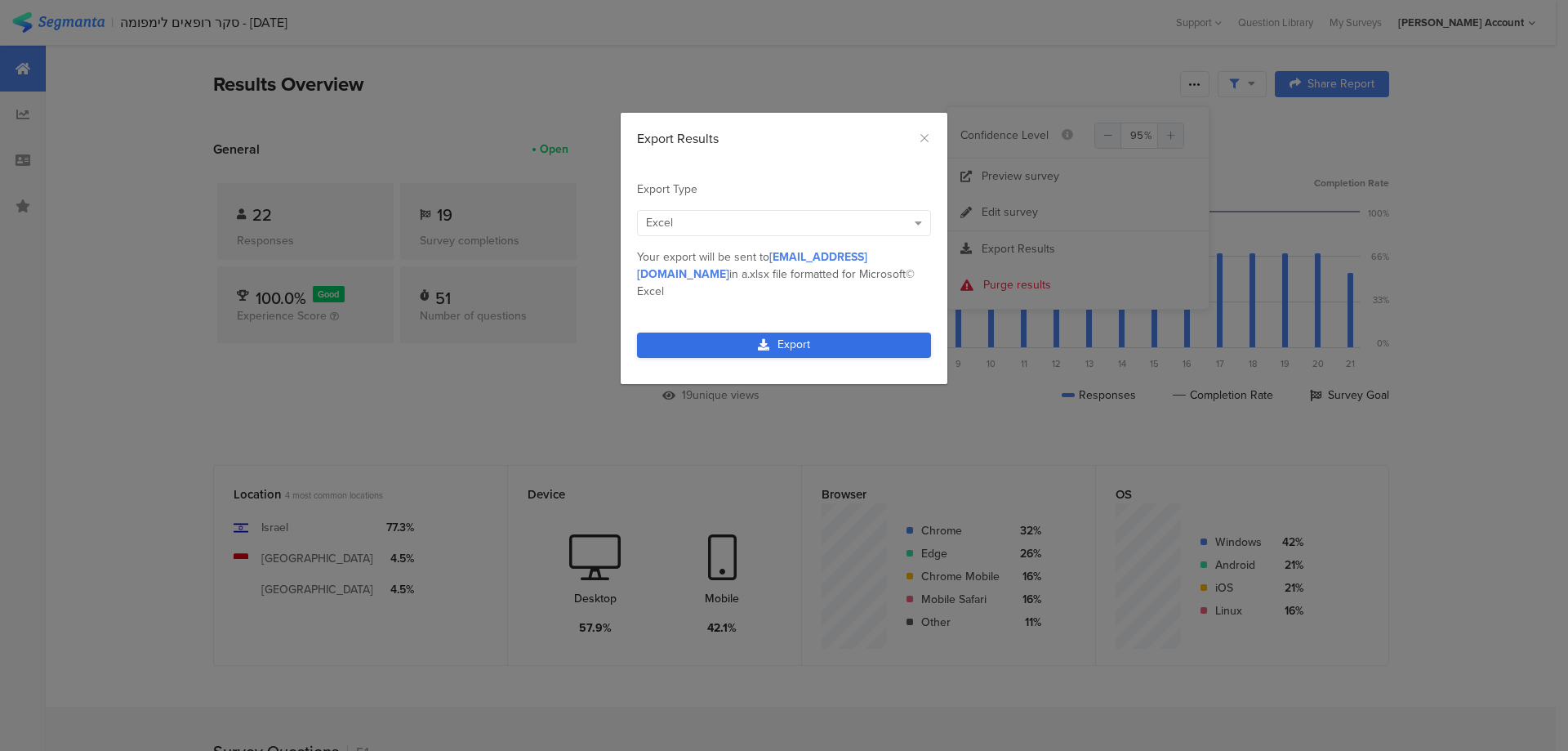
click at [833, 332] on link "Export" at bounding box center [784, 345] width 294 height 25
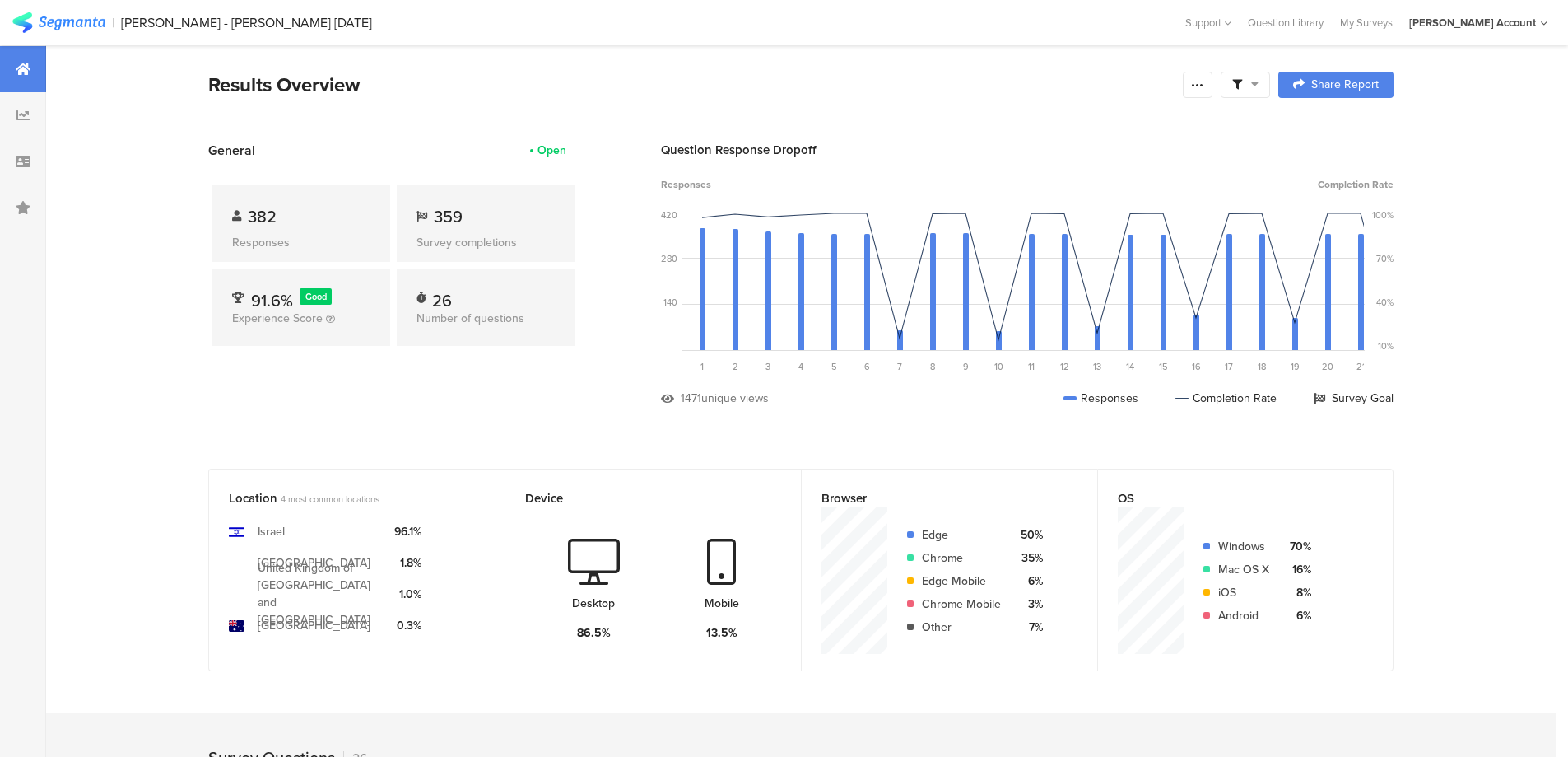
click at [1241, 78] on span at bounding box center [1245, 85] width 26 height 15
click at [1338, 125] on span at bounding box center [1329, 130] width 25 height 13
click at [1111, 108] on section "Results Overview Confidence Level 95 % Preview survey Edit survey Export Result…" at bounding box center [800, 106] width 1317 height 71
click at [1212, 86] on div at bounding box center [1197, 85] width 30 height 26
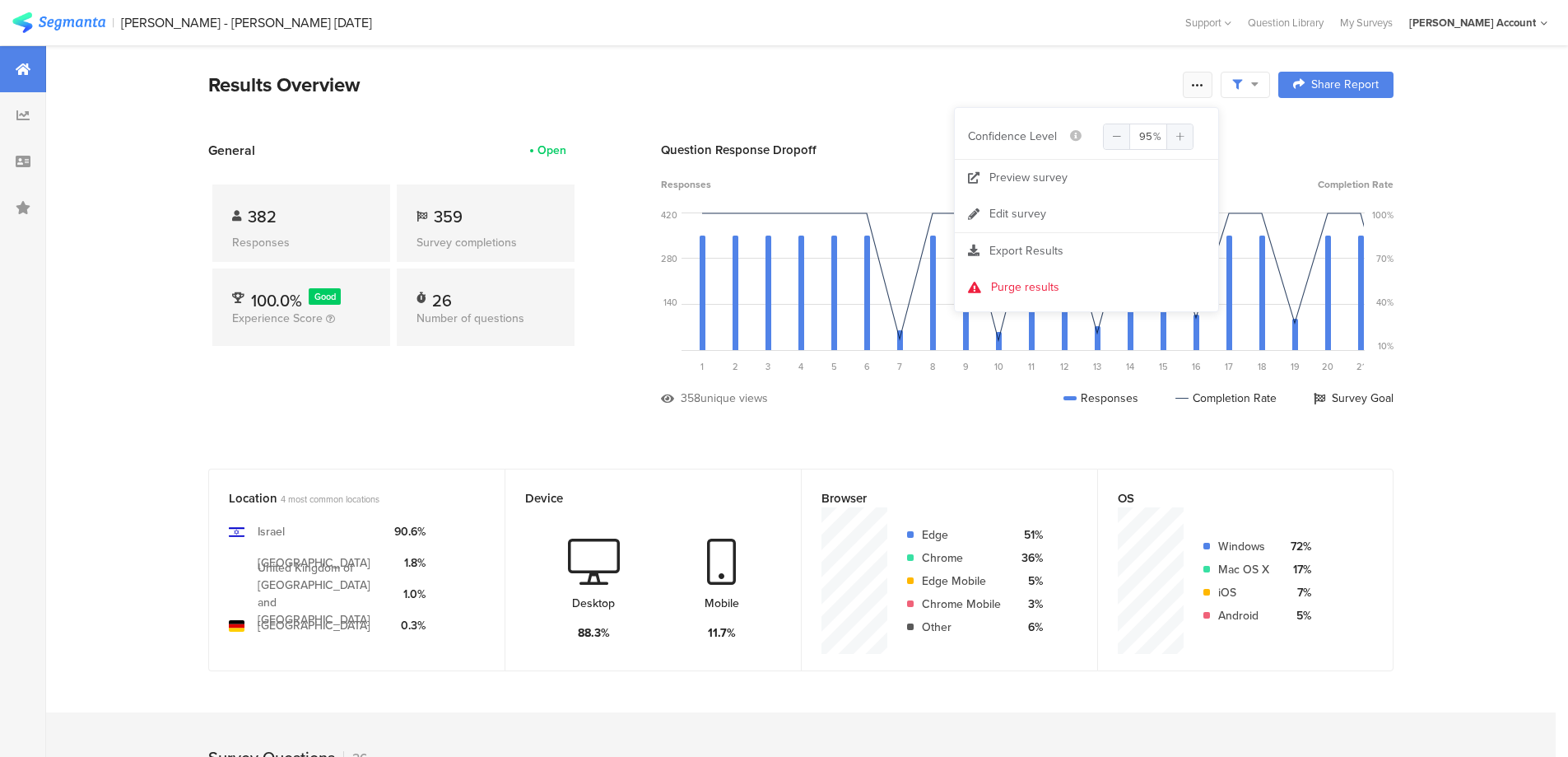
click at [1202, 83] on icon at bounding box center [1197, 85] width 13 height 13
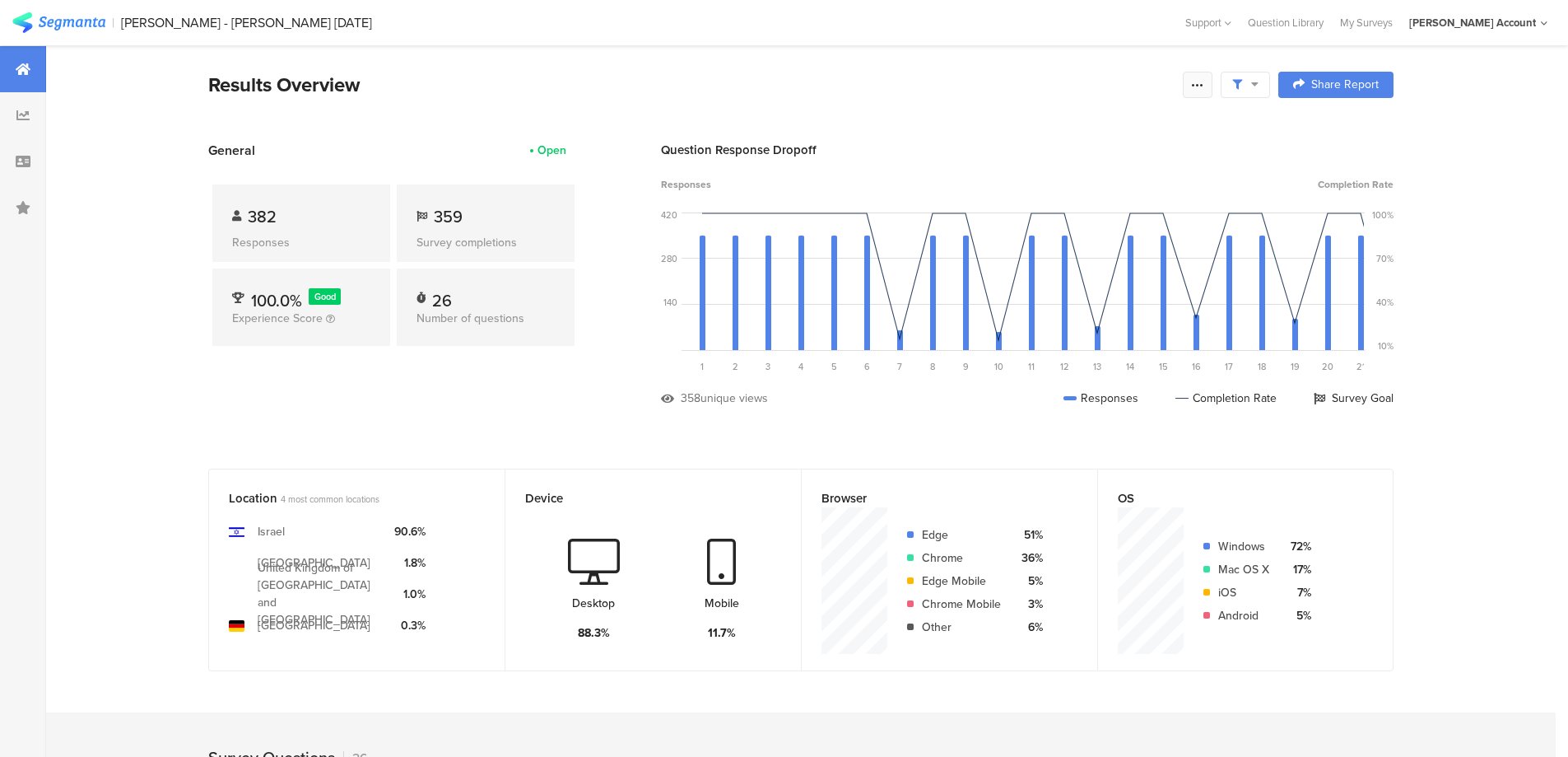
click at [1201, 88] on icon at bounding box center [1197, 85] width 13 height 13
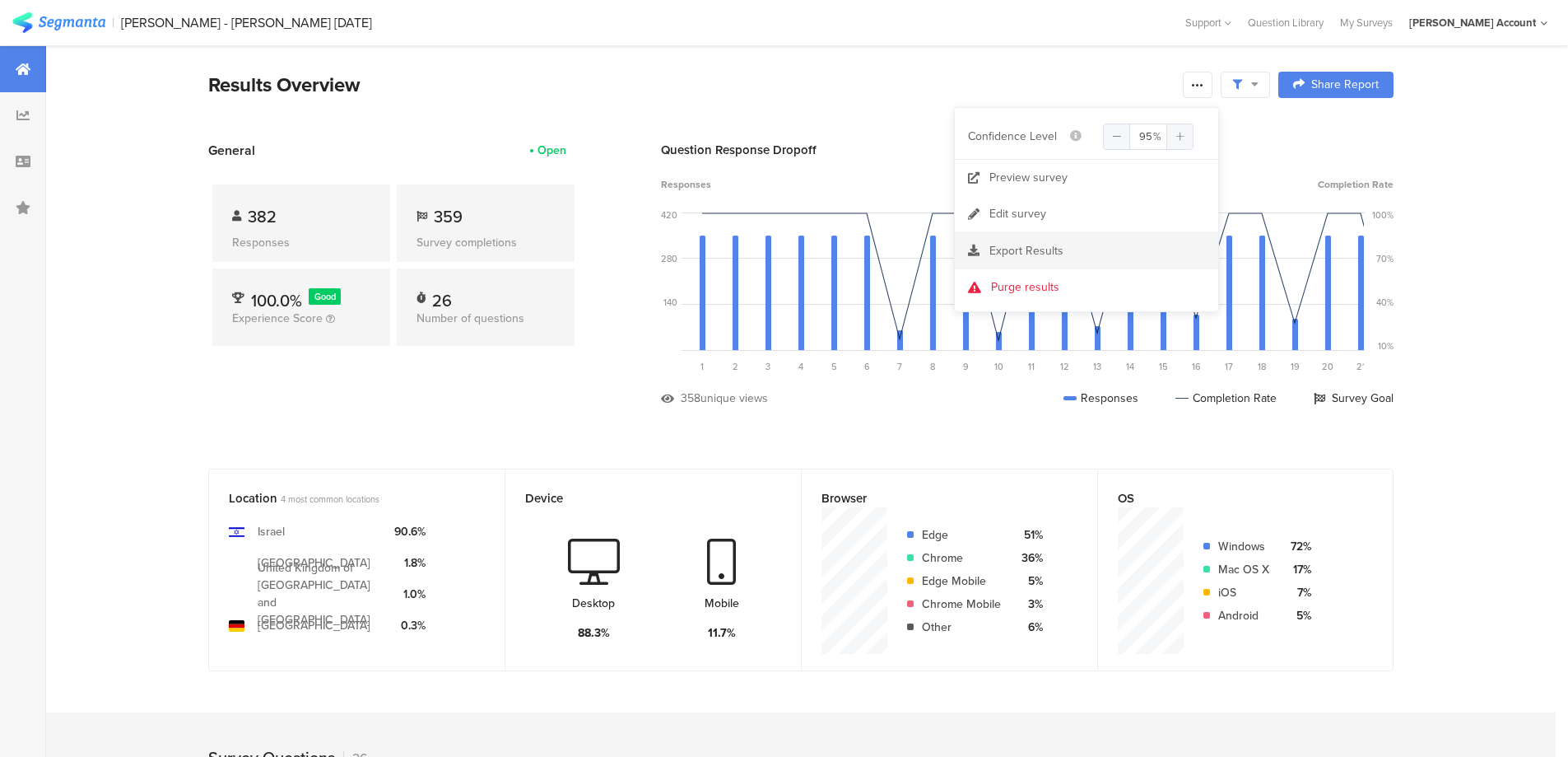
click at [1000, 253] on span "Export Results" at bounding box center [1026, 250] width 74 height 17
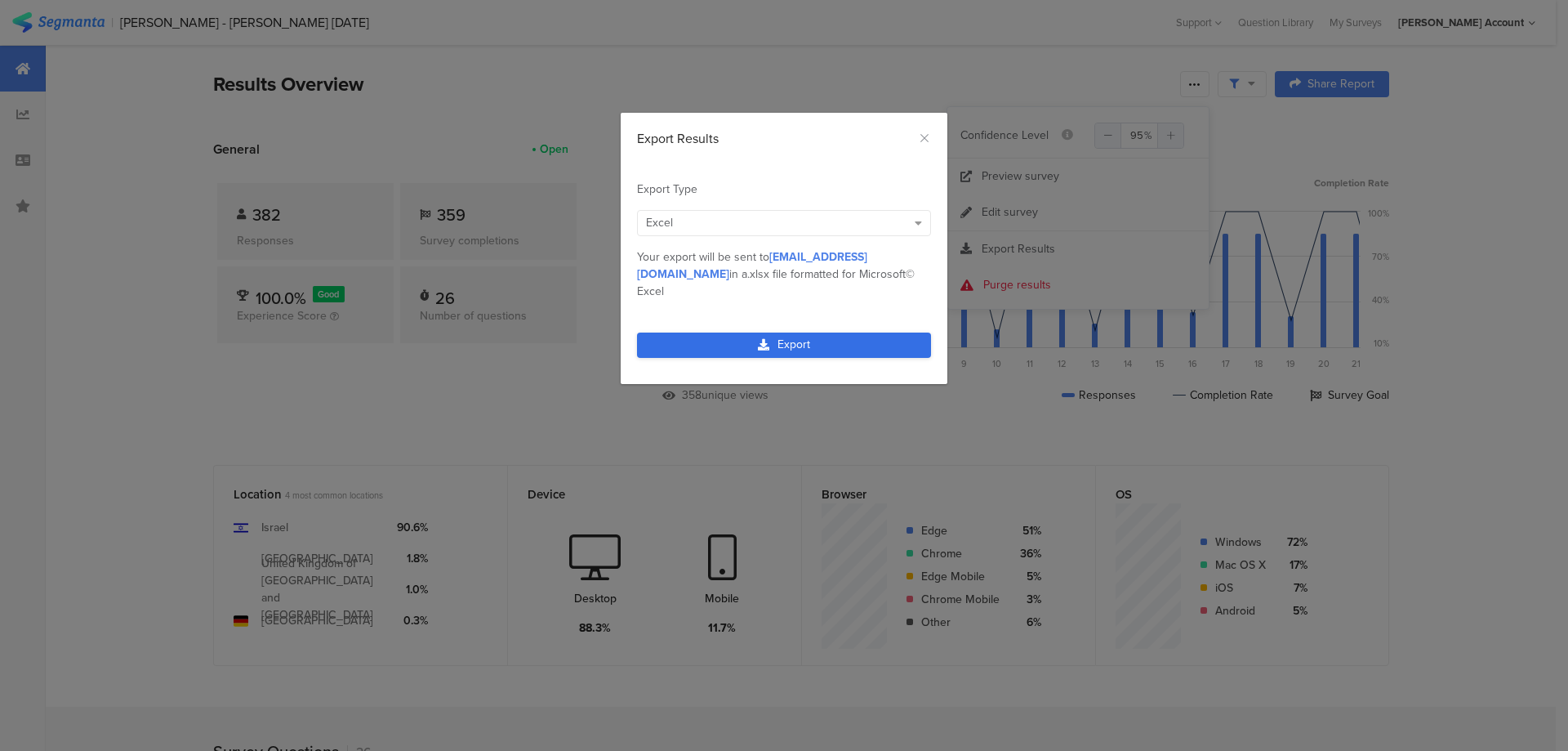
click at [817, 332] on link "Export" at bounding box center [784, 345] width 294 height 25
